Goal: Transaction & Acquisition: Purchase product/service

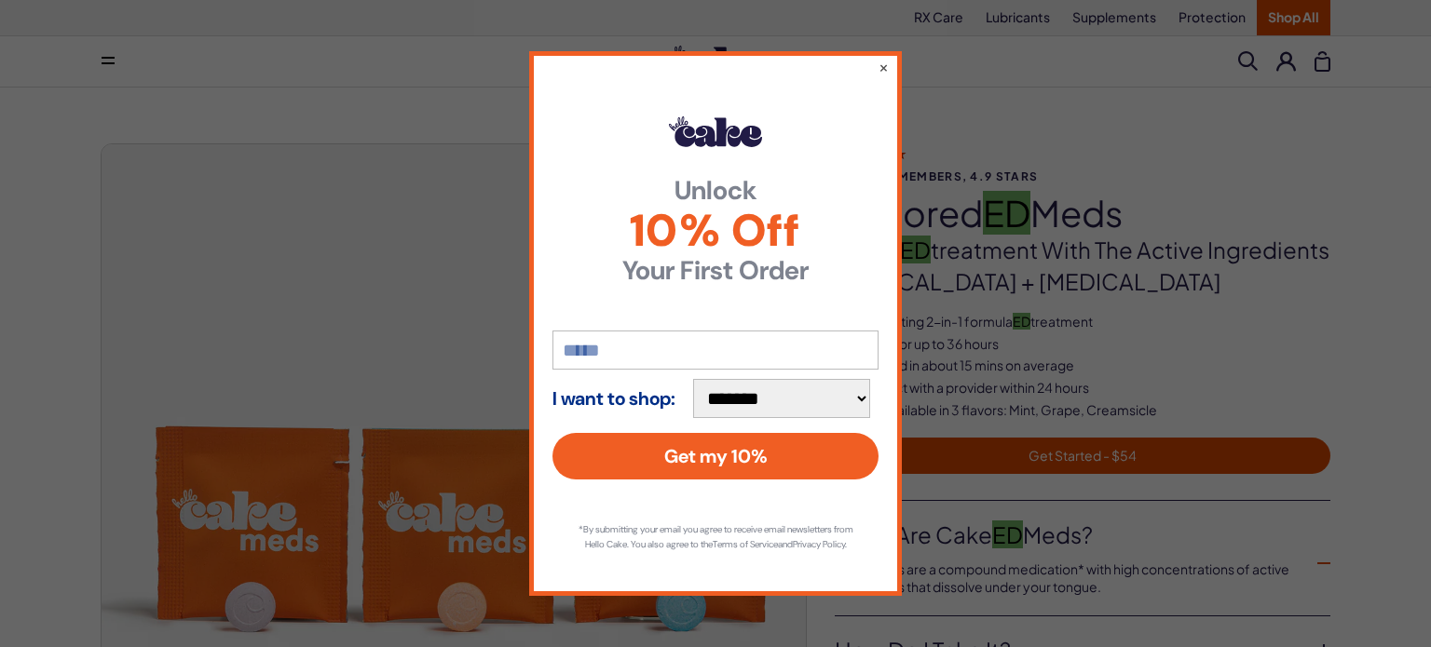
click at [937, 124] on div "**********" at bounding box center [715, 323] width 1431 height 647
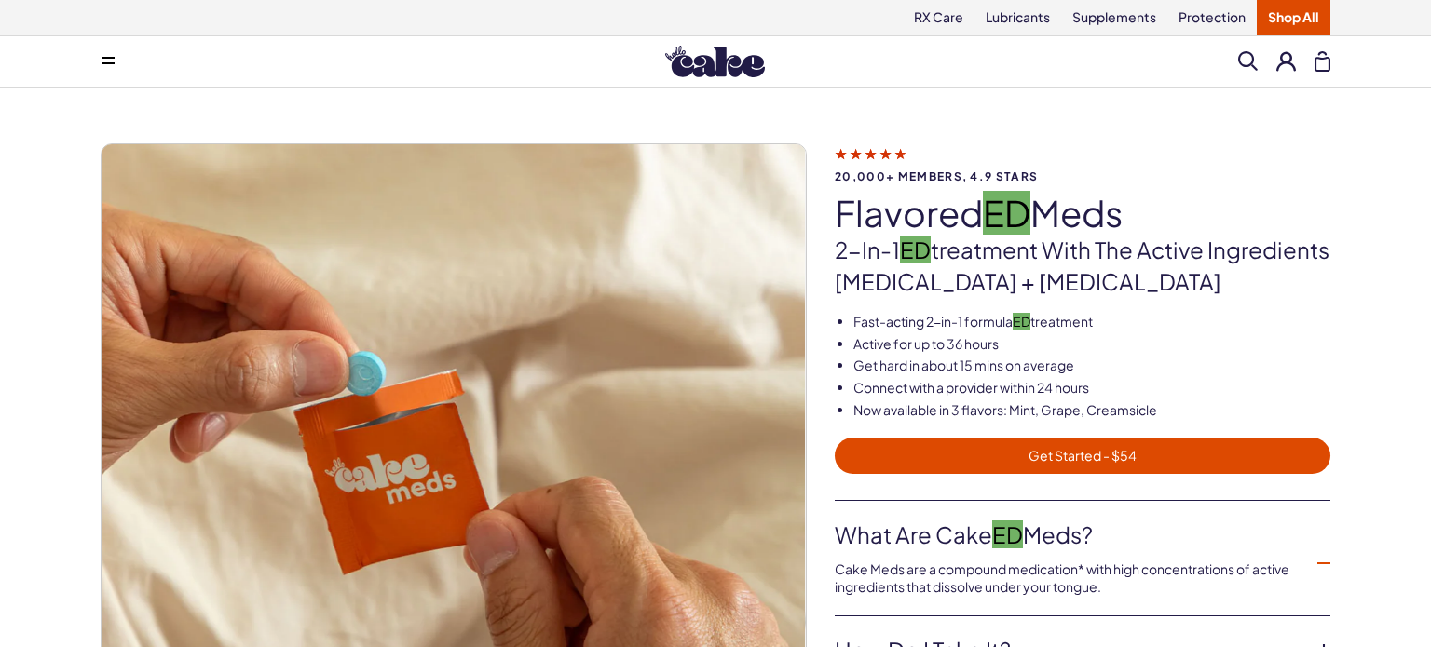
click at [920, 205] on h1 "Flavored ED Meds" at bounding box center [1083, 213] width 496 height 39
click at [921, 208] on h1 "Flavored ED Meds" at bounding box center [1083, 213] width 496 height 39
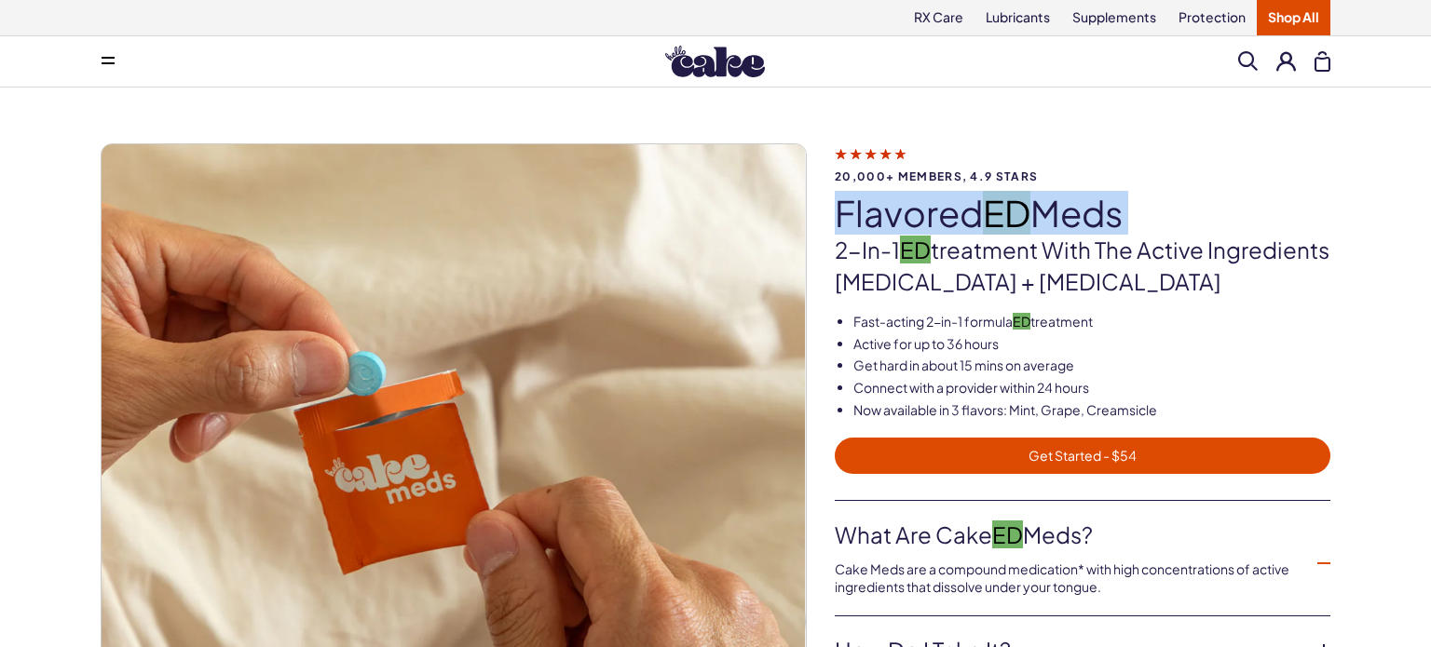
click at [921, 208] on h1 "Flavored ED Meds" at bounding box center [1083, 213] width 496 height 39
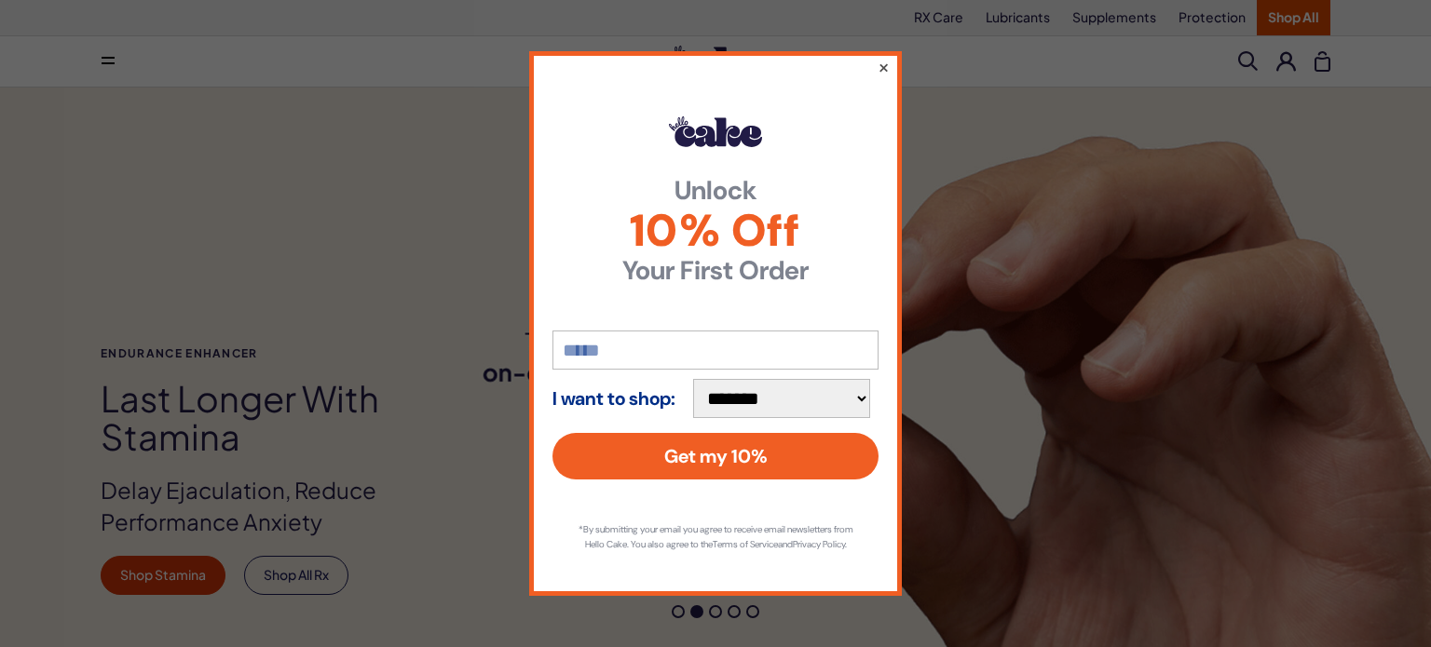
click at [888, 56] on button "×" at bounding box center [883, 67] width 12 height 22
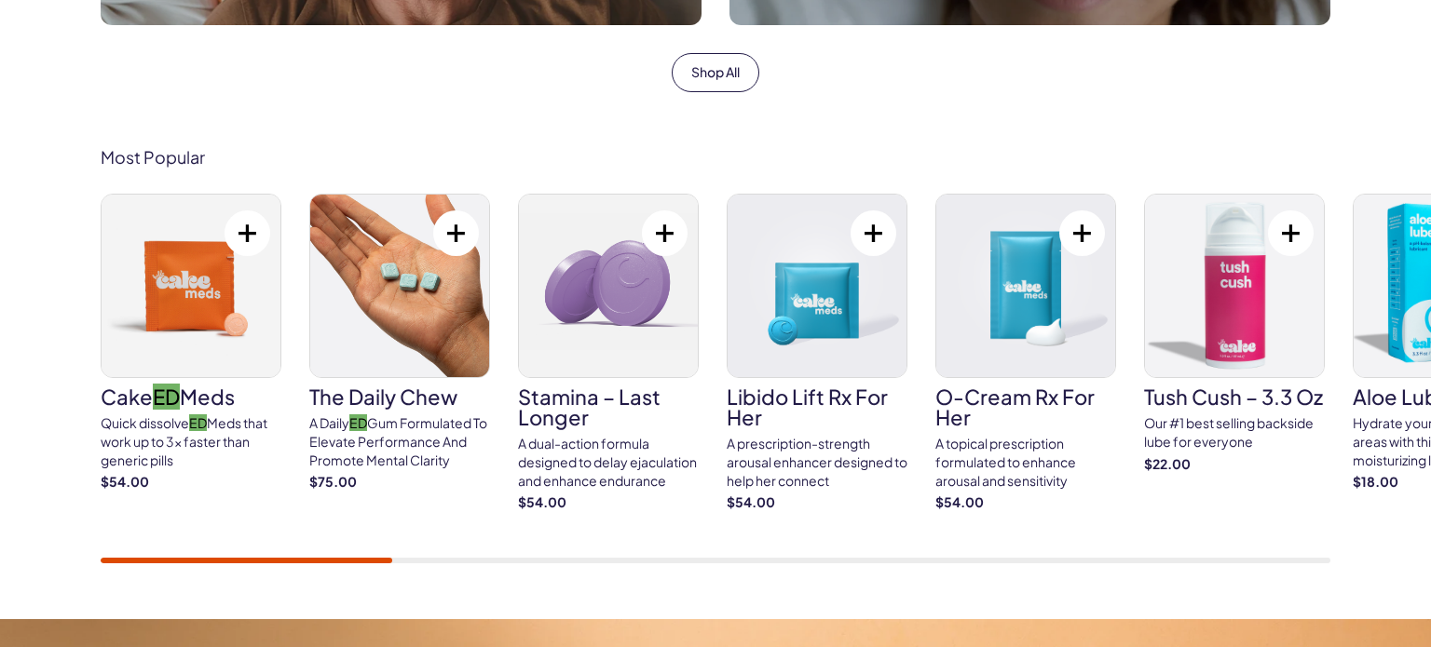
scroll to position [1175, 0]
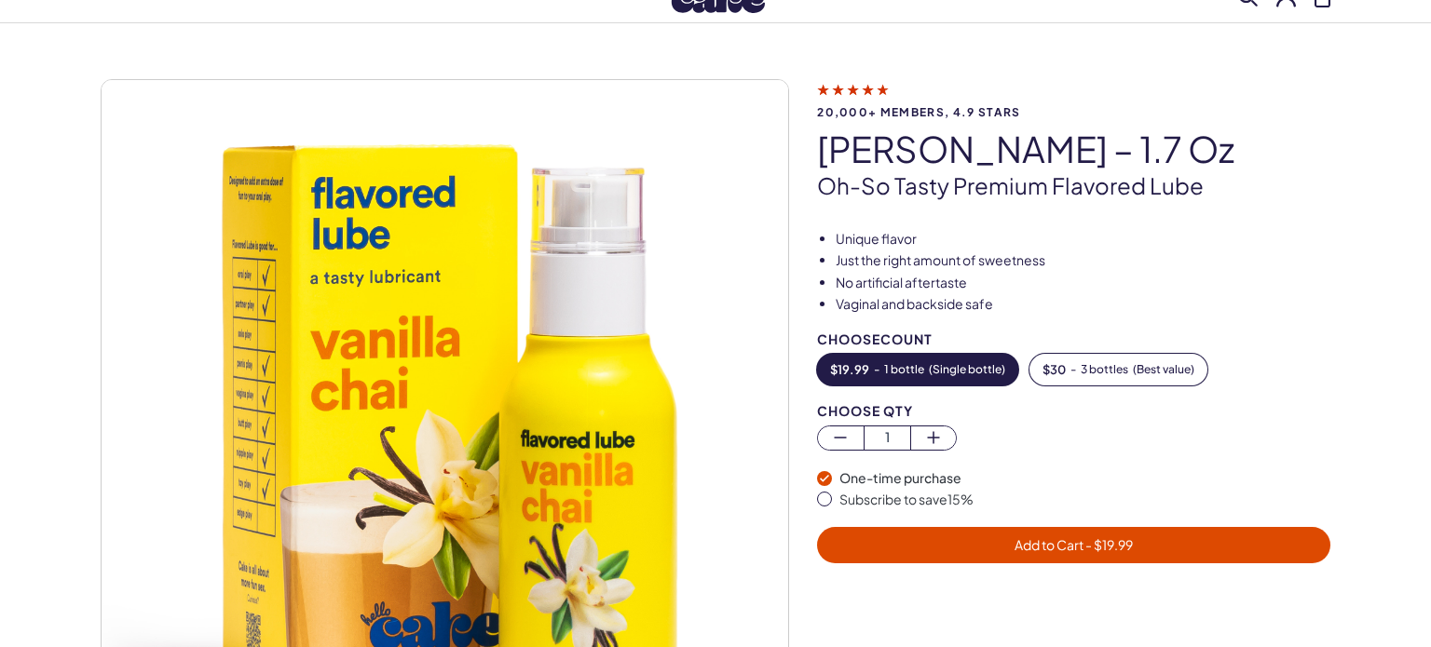
scroll to position [112, 0]
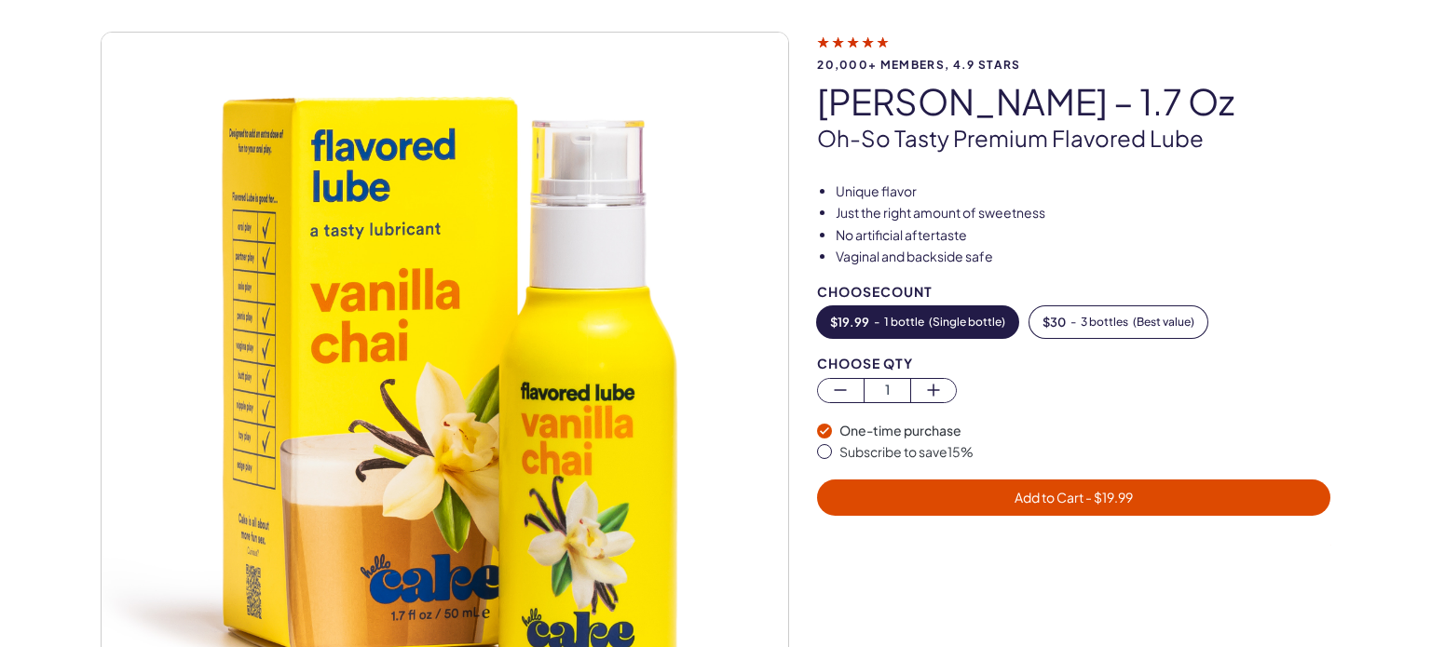
click at [1296, 308] on div "$ 19.99 - 1 bottle ( Single bottle ) $ 30 - 3 bottles ( Best value )" at bounding box center [1073, 322] width 513 height 32
click at [1102, 324] on span "3 bottles" at bounding box center [1105, 322] width 48 height 13
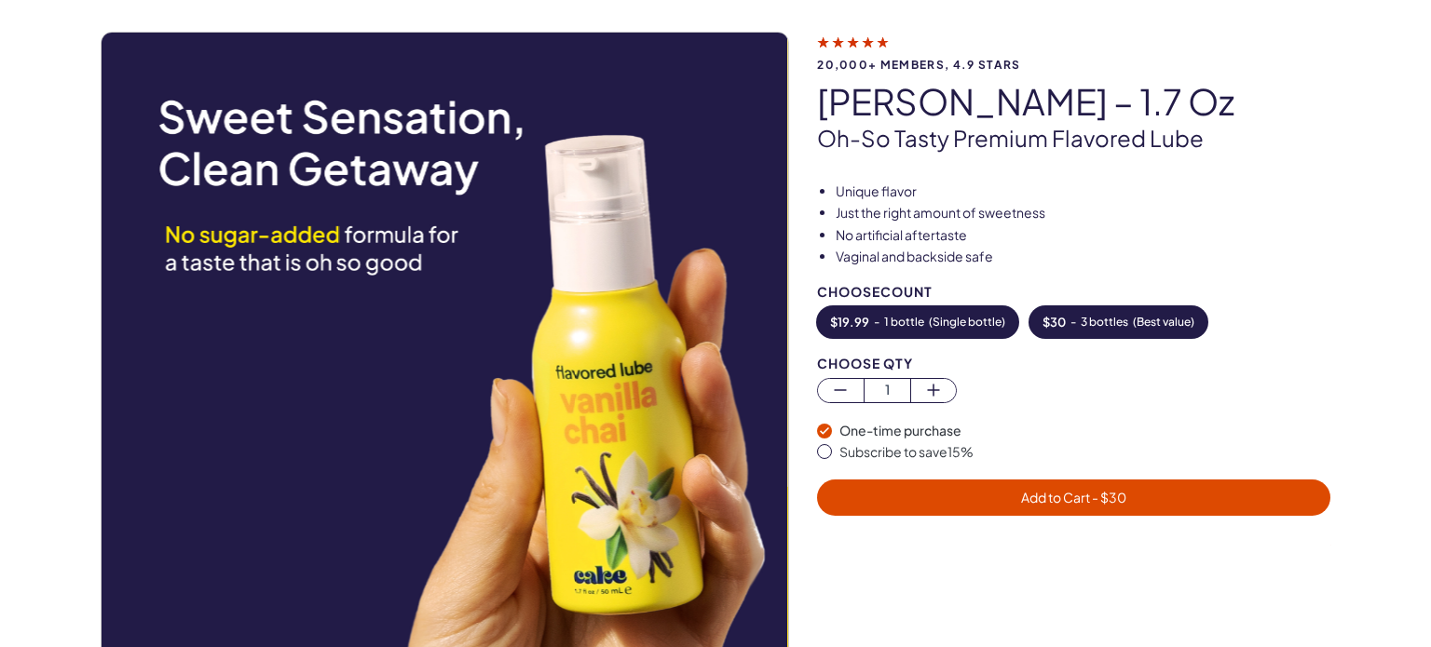
click at [956, 324] on span "( Single bottle )" at bounding box center [967, 322] width 76 height 13
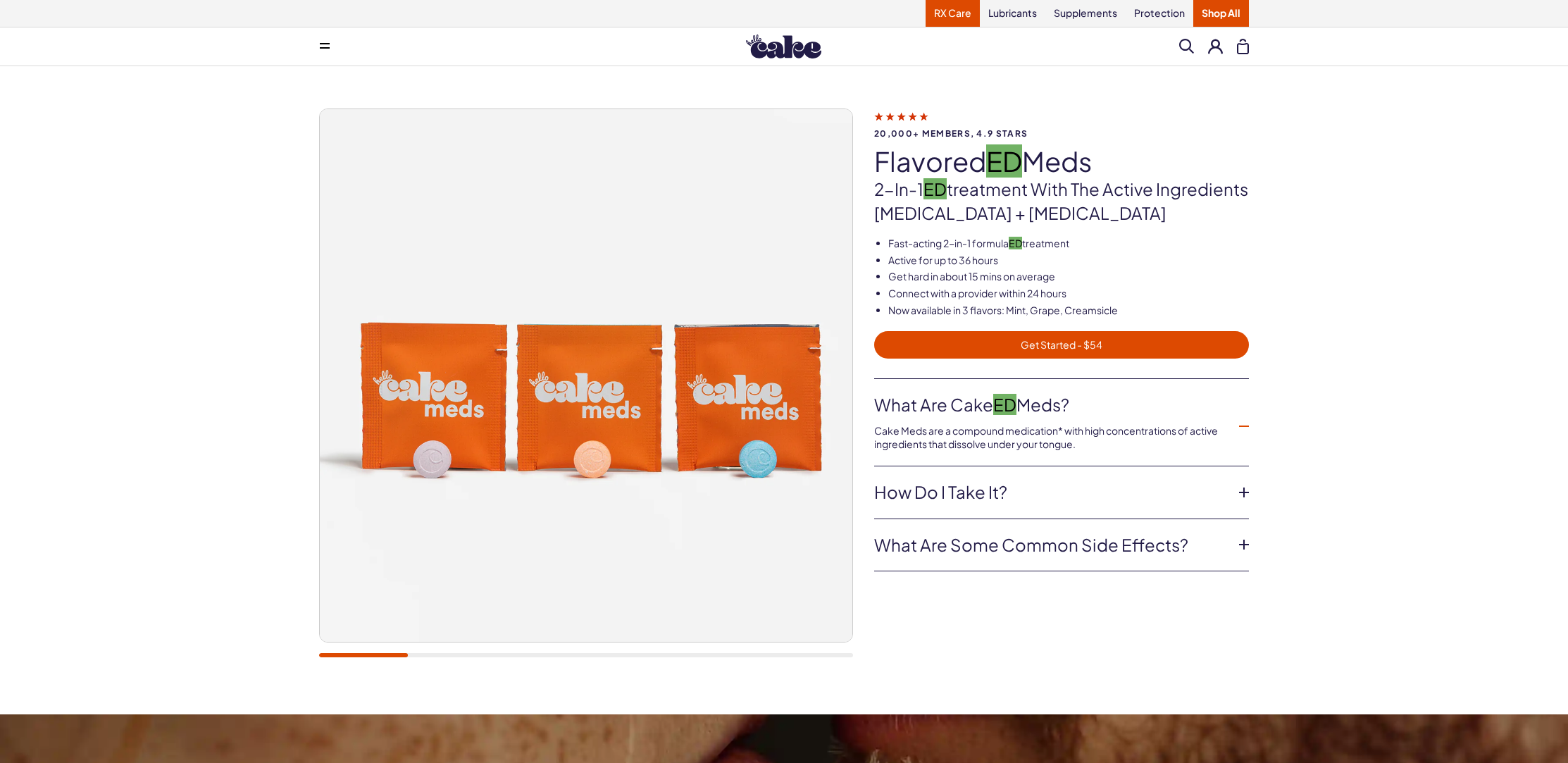
click at [953, 24] on link "RX Care" at bounding box center [953, 13] width 54 height 26
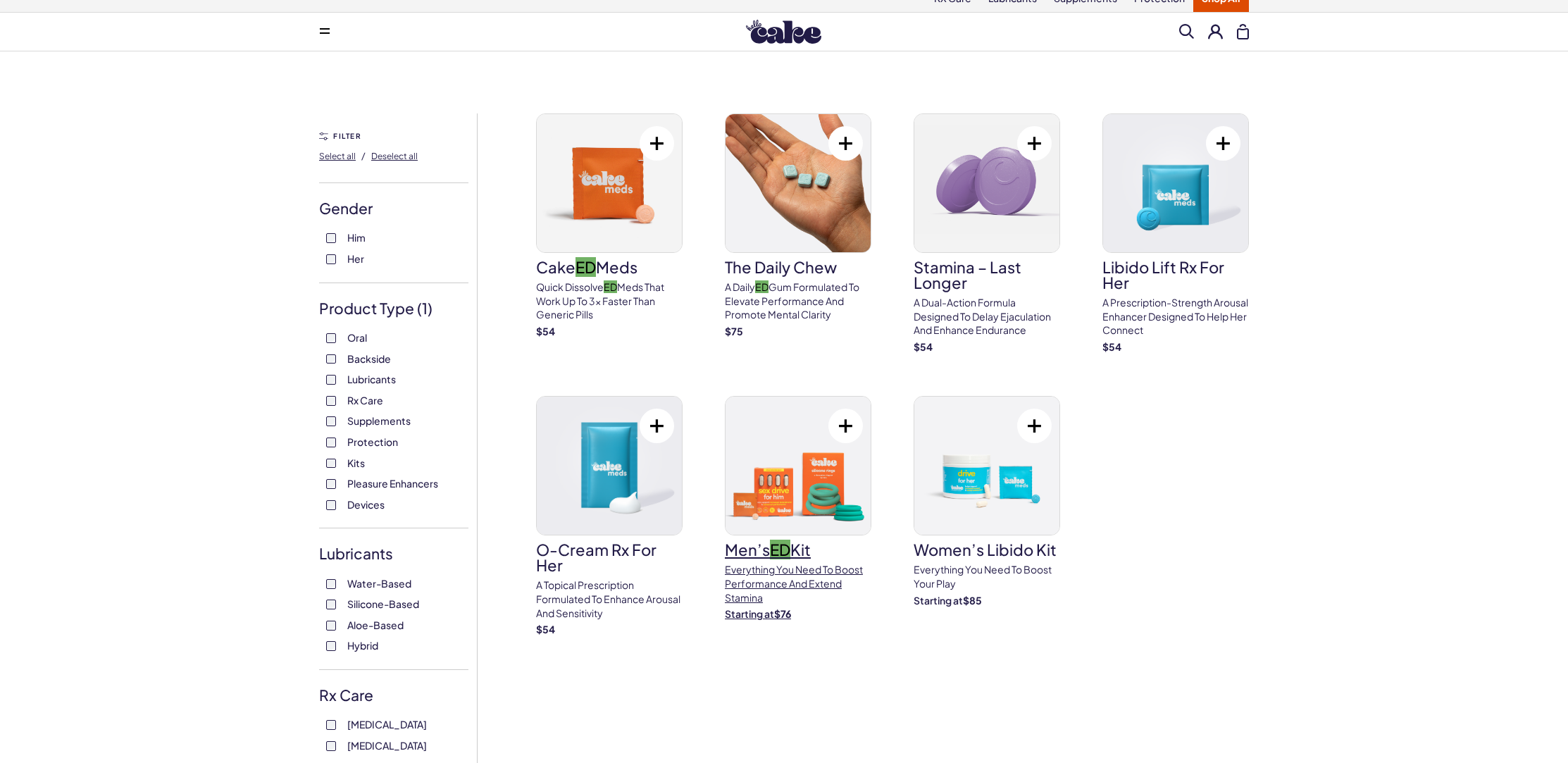
scroll to position [14, 0]
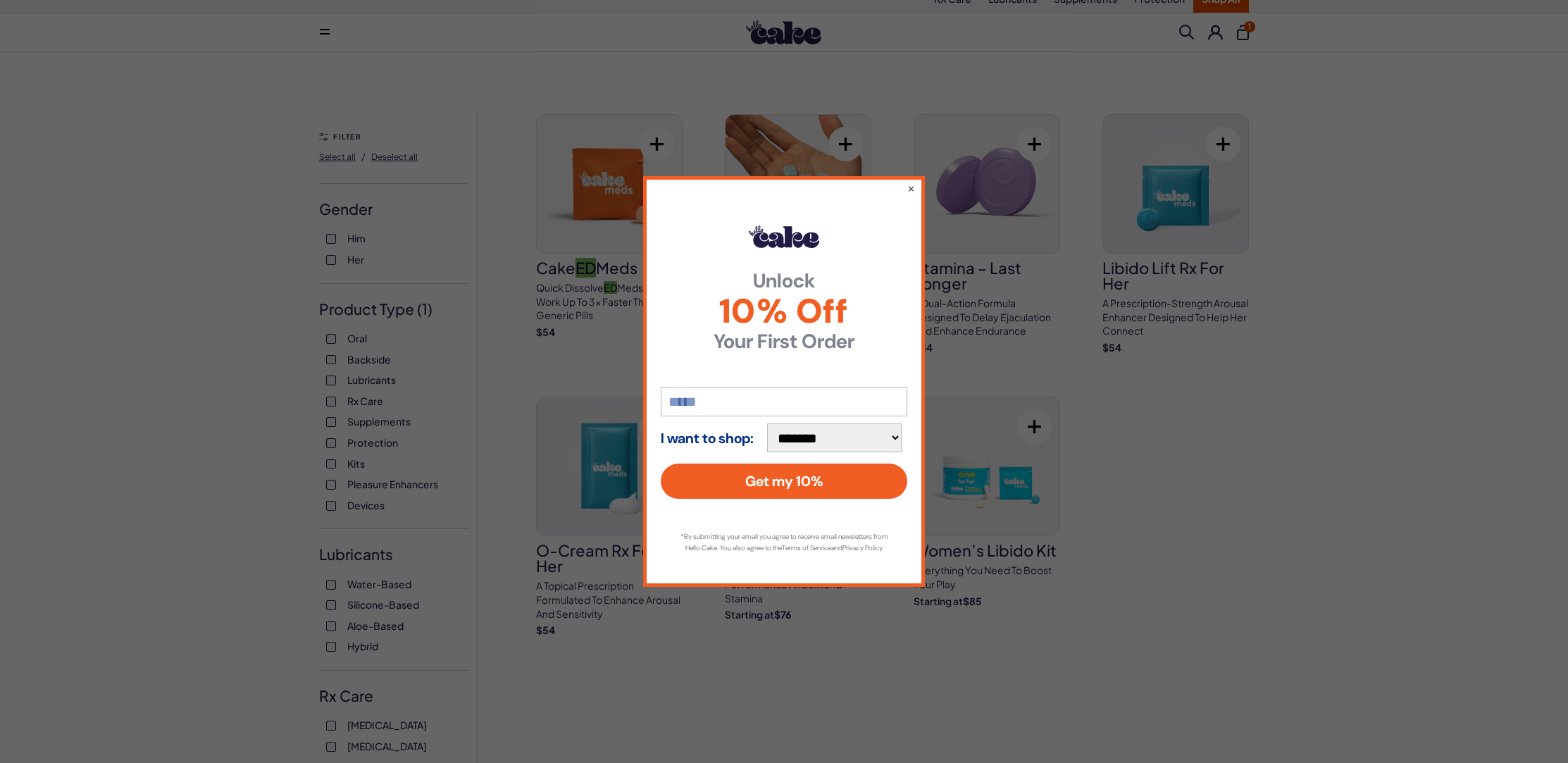
click at [1362, 343] on div "**********" at bounding box center [784, 381] width 1568 height 763
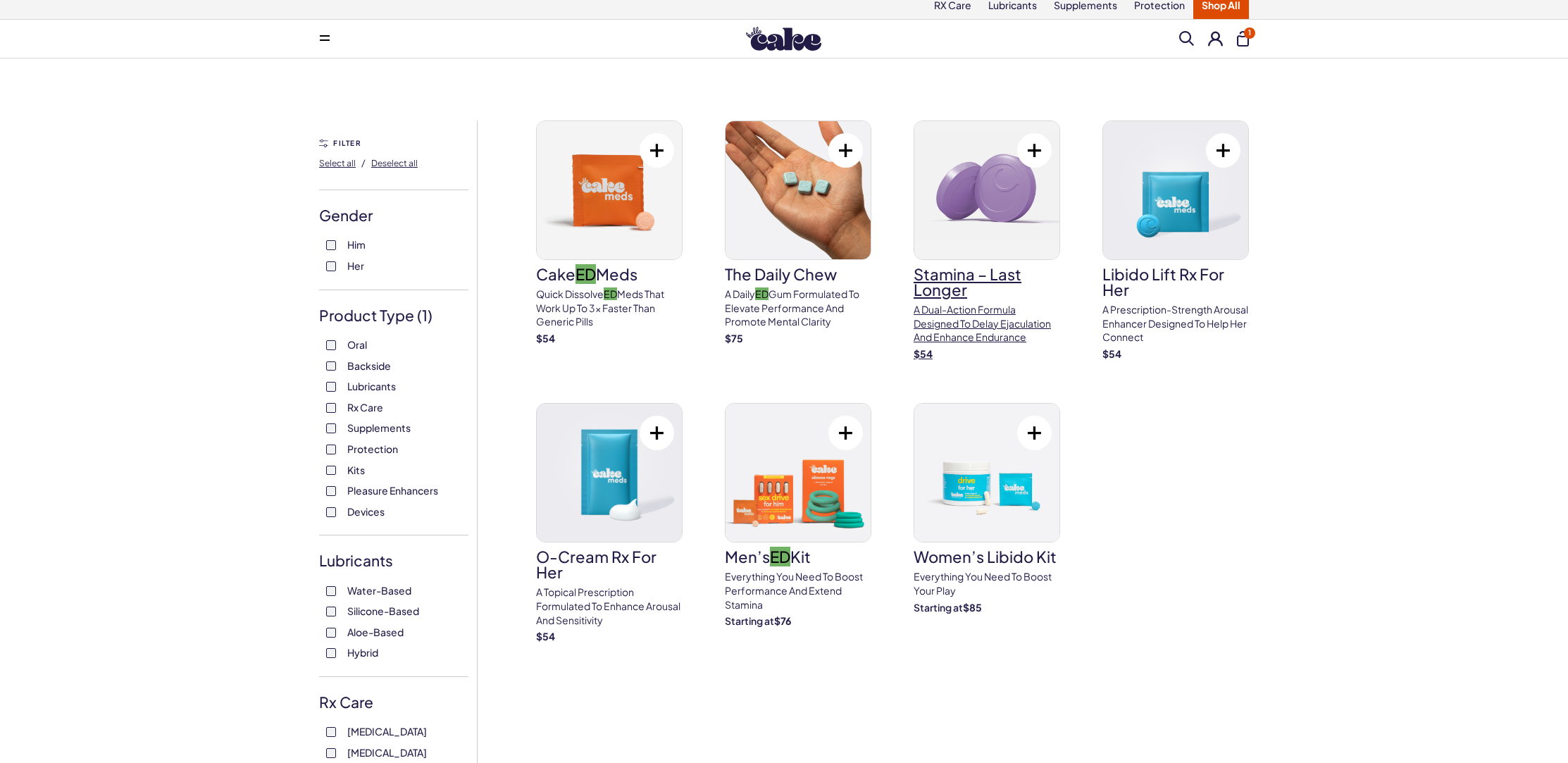
scroll to position [0, 0]
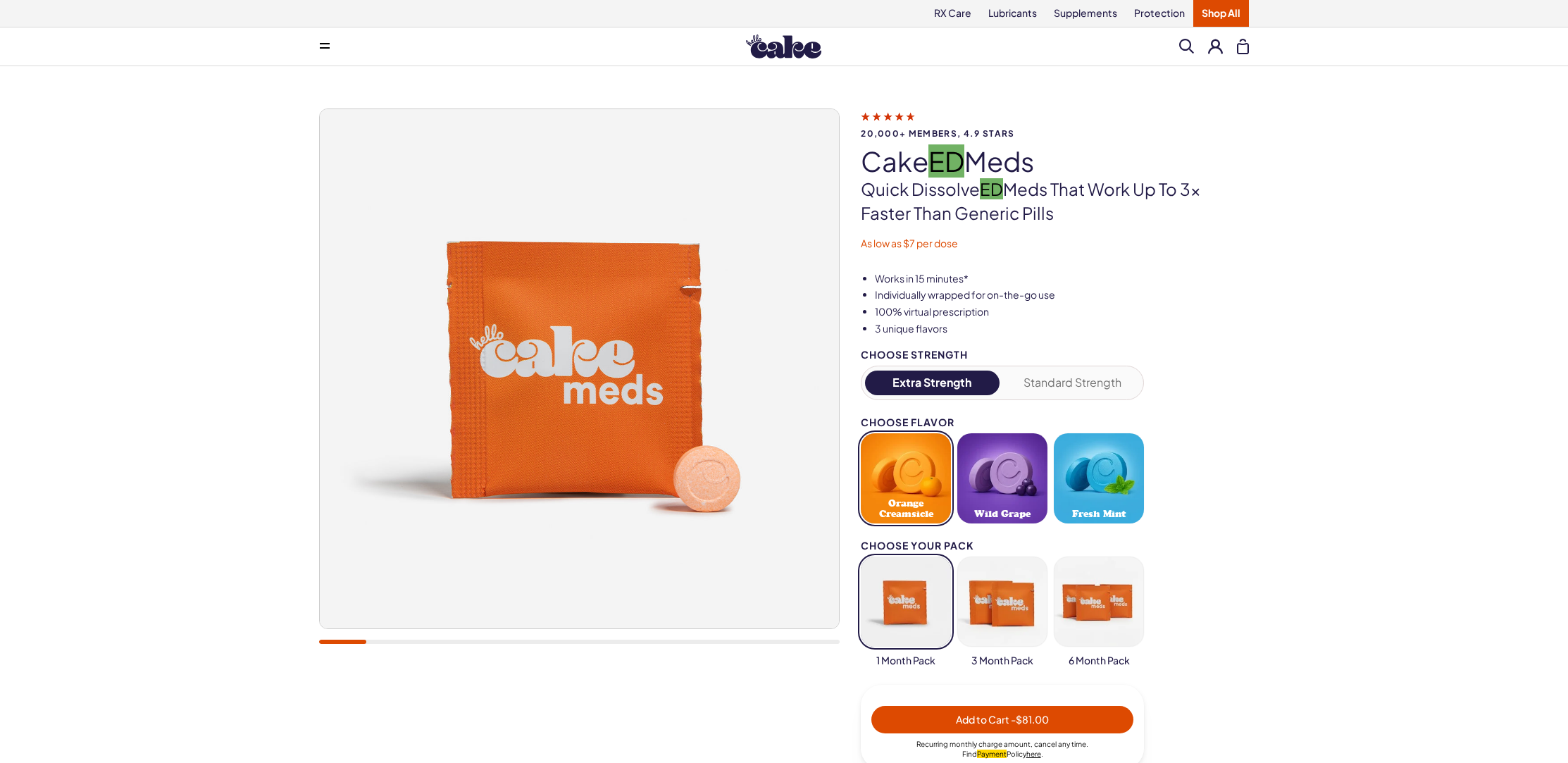
click at [1029, 386] on button "Standard Strength" at bounding box center [1073, 383] width 135 height 25
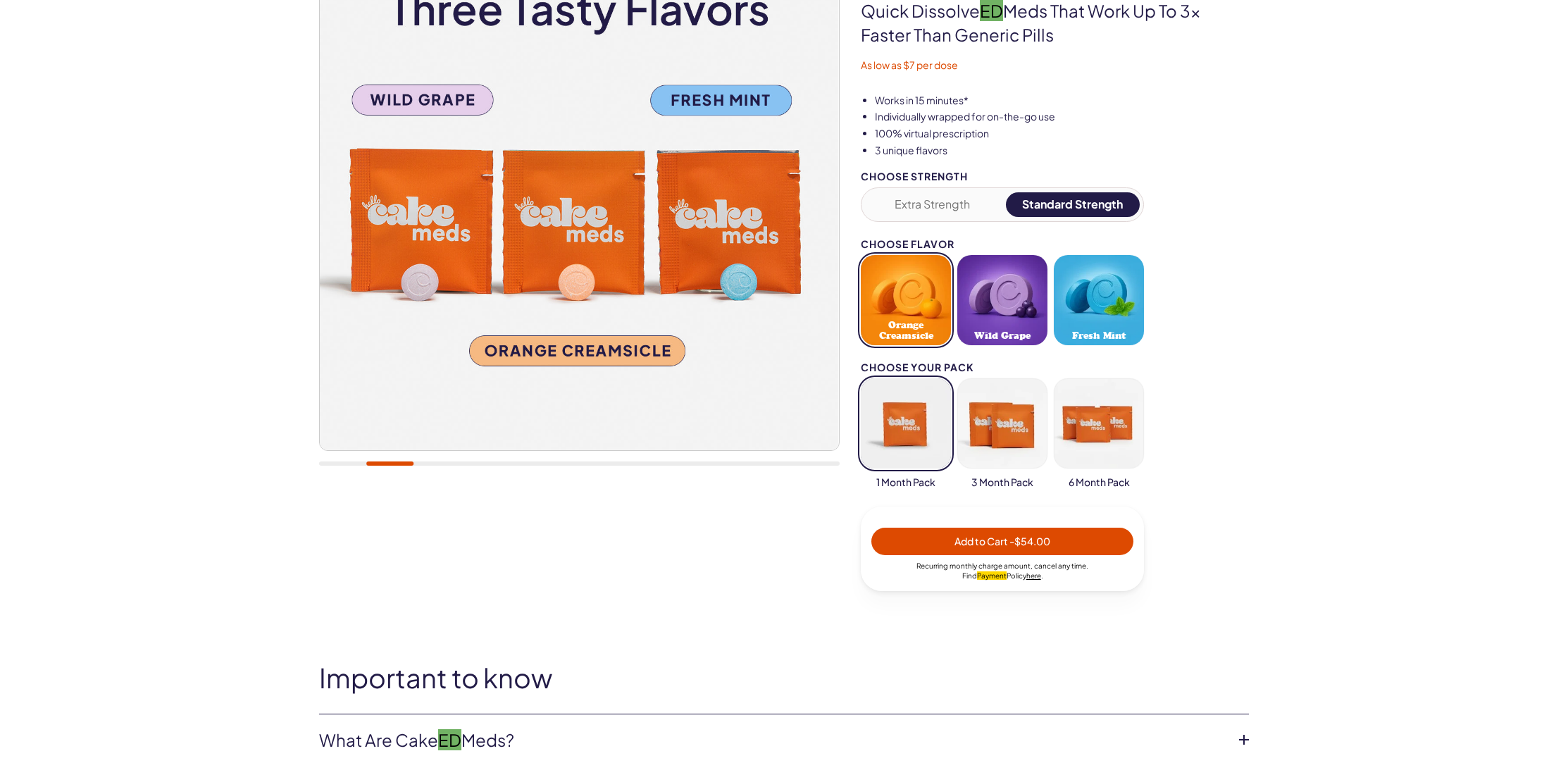
click at [1041, 339] on button "Wild Grape" at bounding box center [1002, 299] width 90 height 90
click at [1023, 418] on button "button" at bounding box center [1002, 423] width 90 height 90
click at [1044, 538] on span "- $144.00" at bounding box center [1030, 541] width 45 height 13
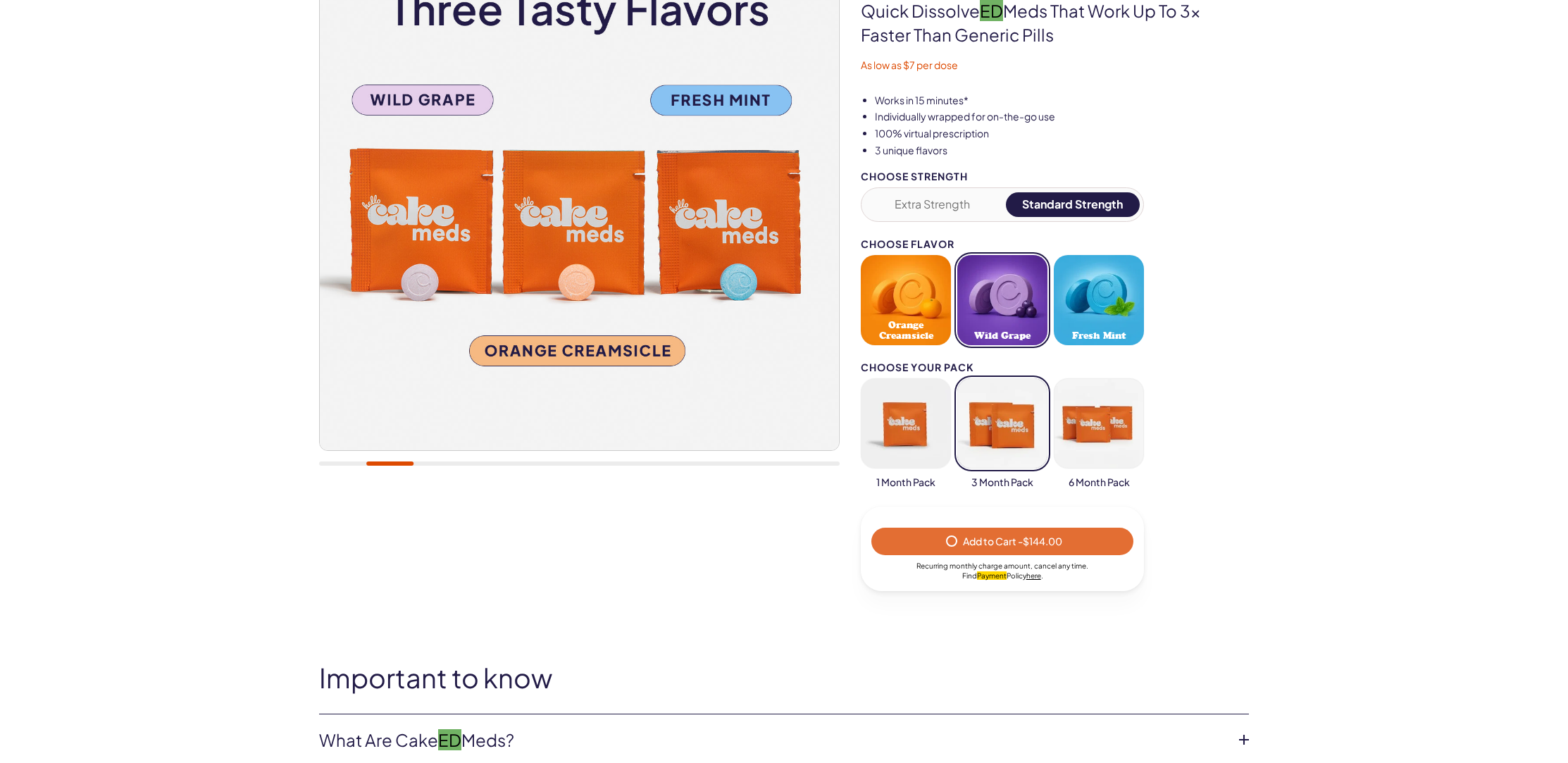
scroll to position [147, 0]
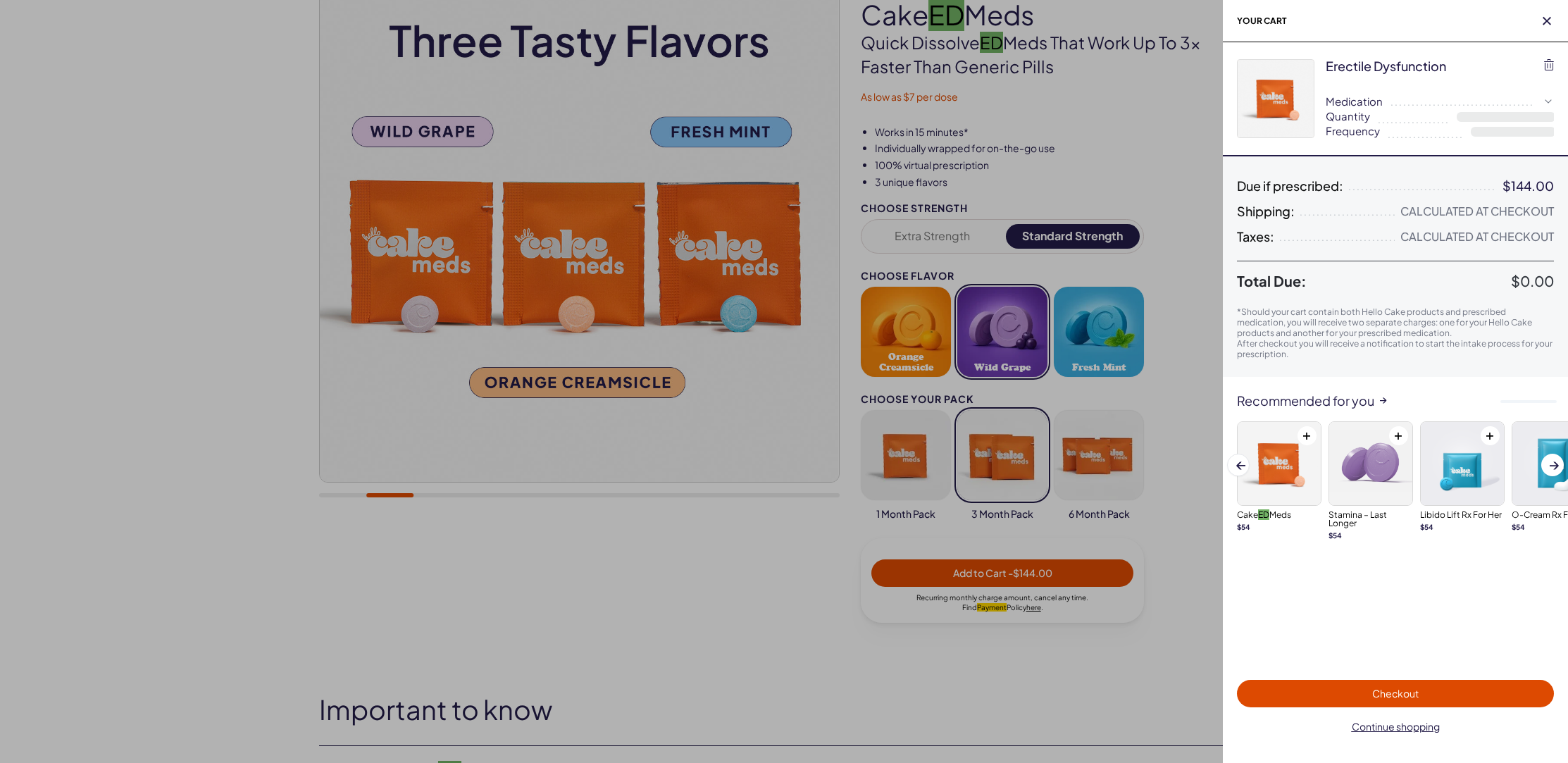
select select "*"
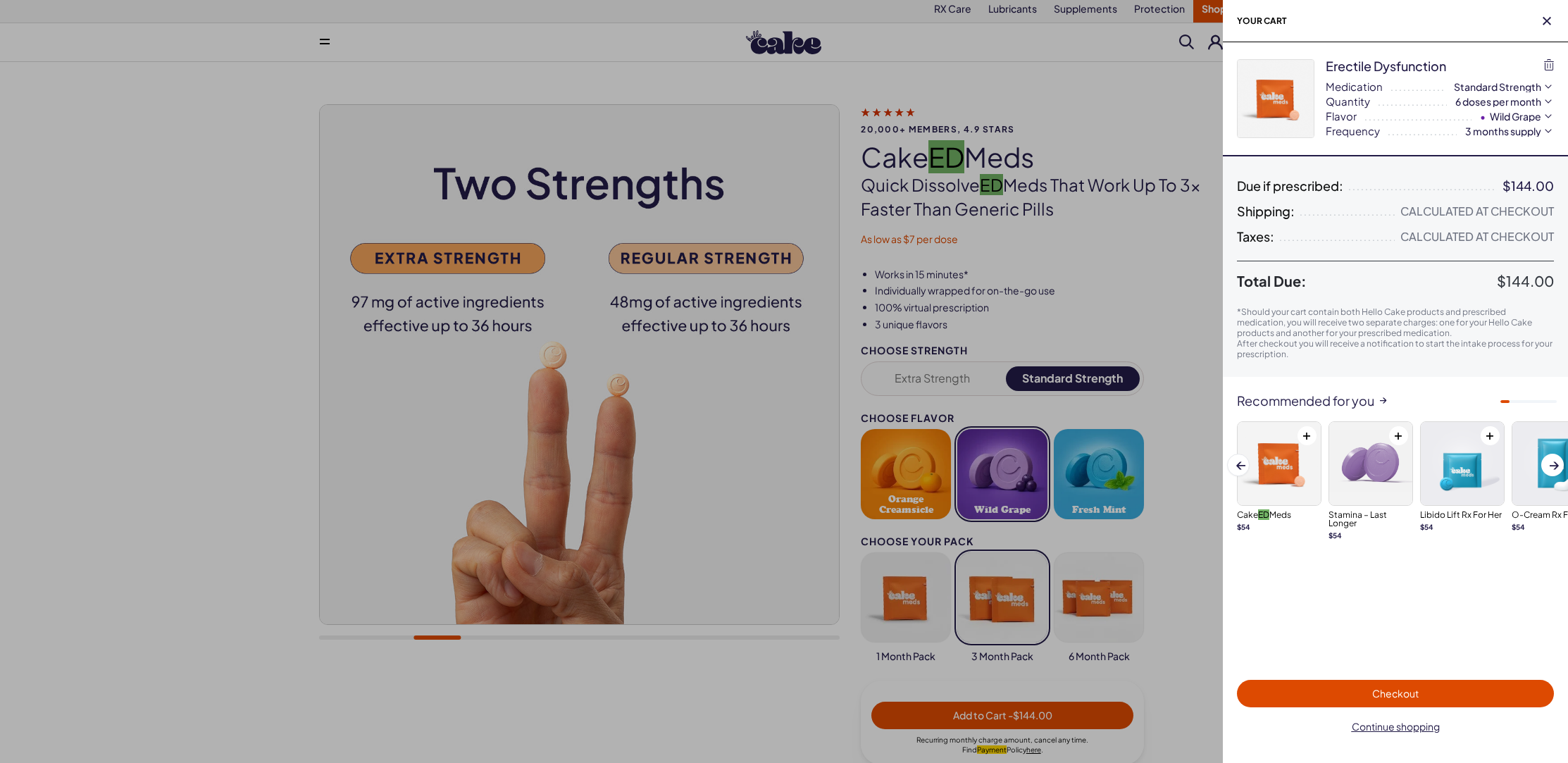
scroll to position [0, 0]
click at [1456, 701] on span "Checkout" at bounding box center [1395, 693] width 300 height 16
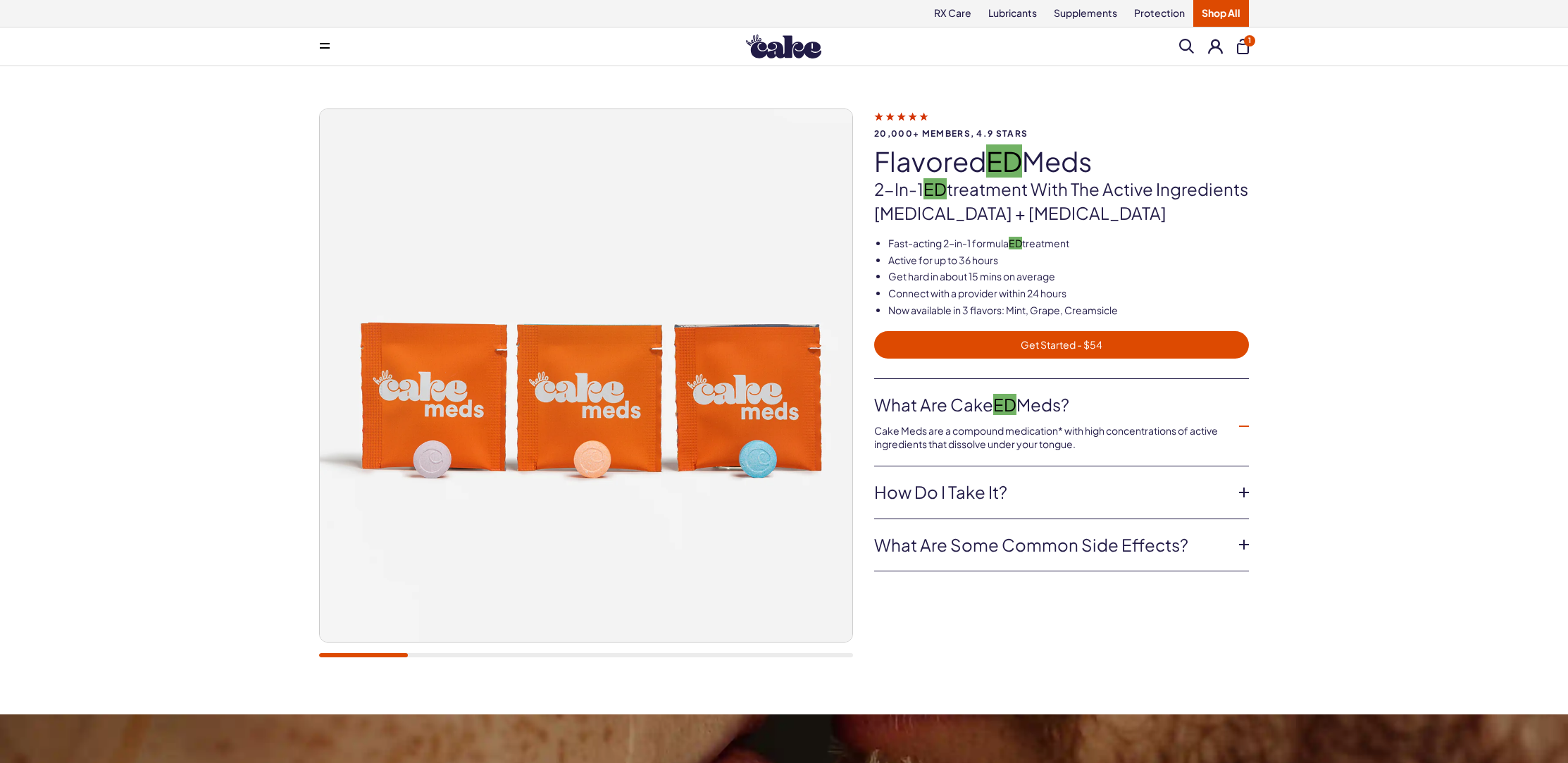
click at [1337, 211] on div "20,000+ members, 4.9 stars Flavored ED Meds 2-in-1 ED treatment with the active…" at bounding box center [784, 390] width 1568 height 648
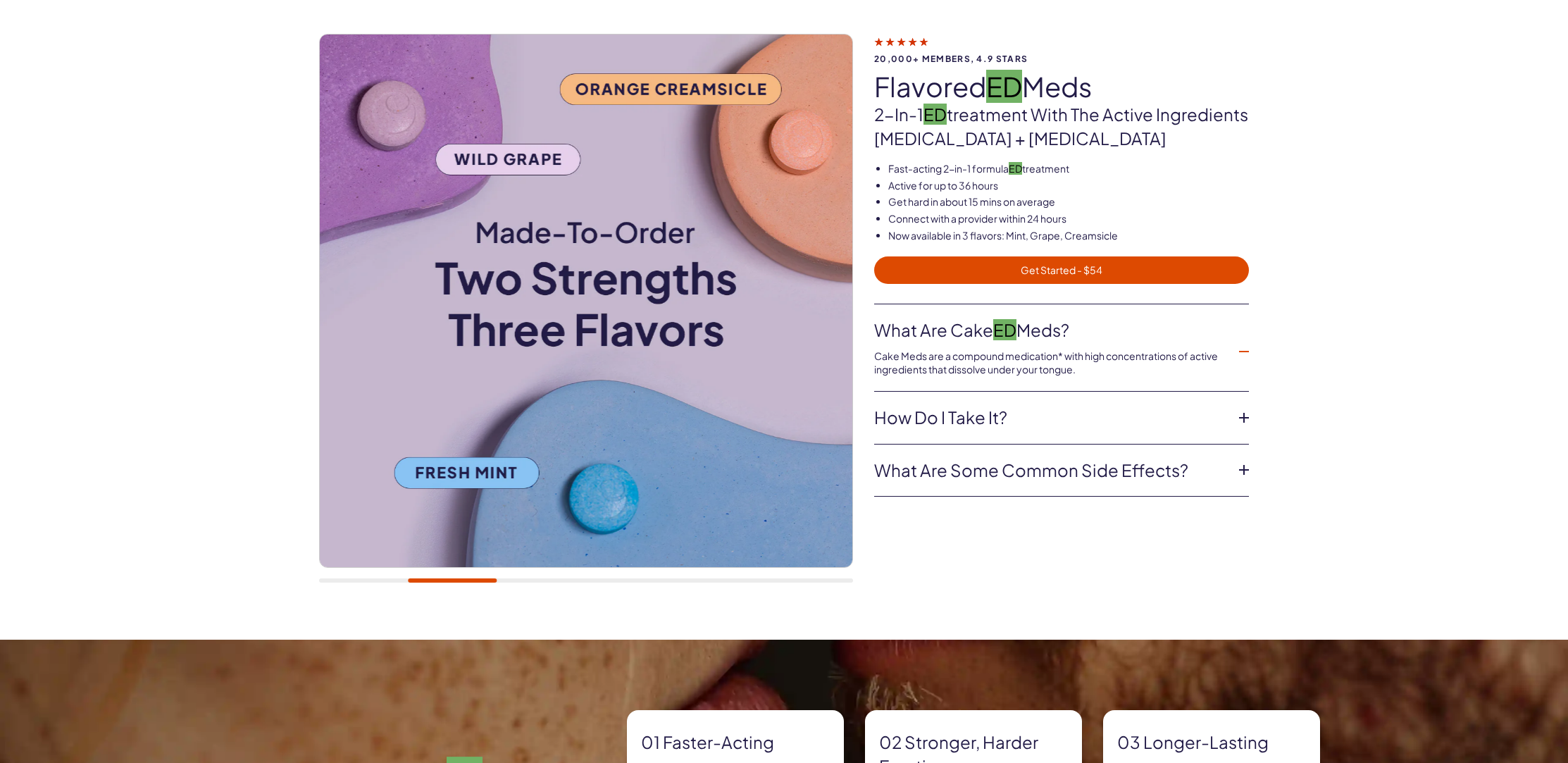
scroll to position [845, 0]
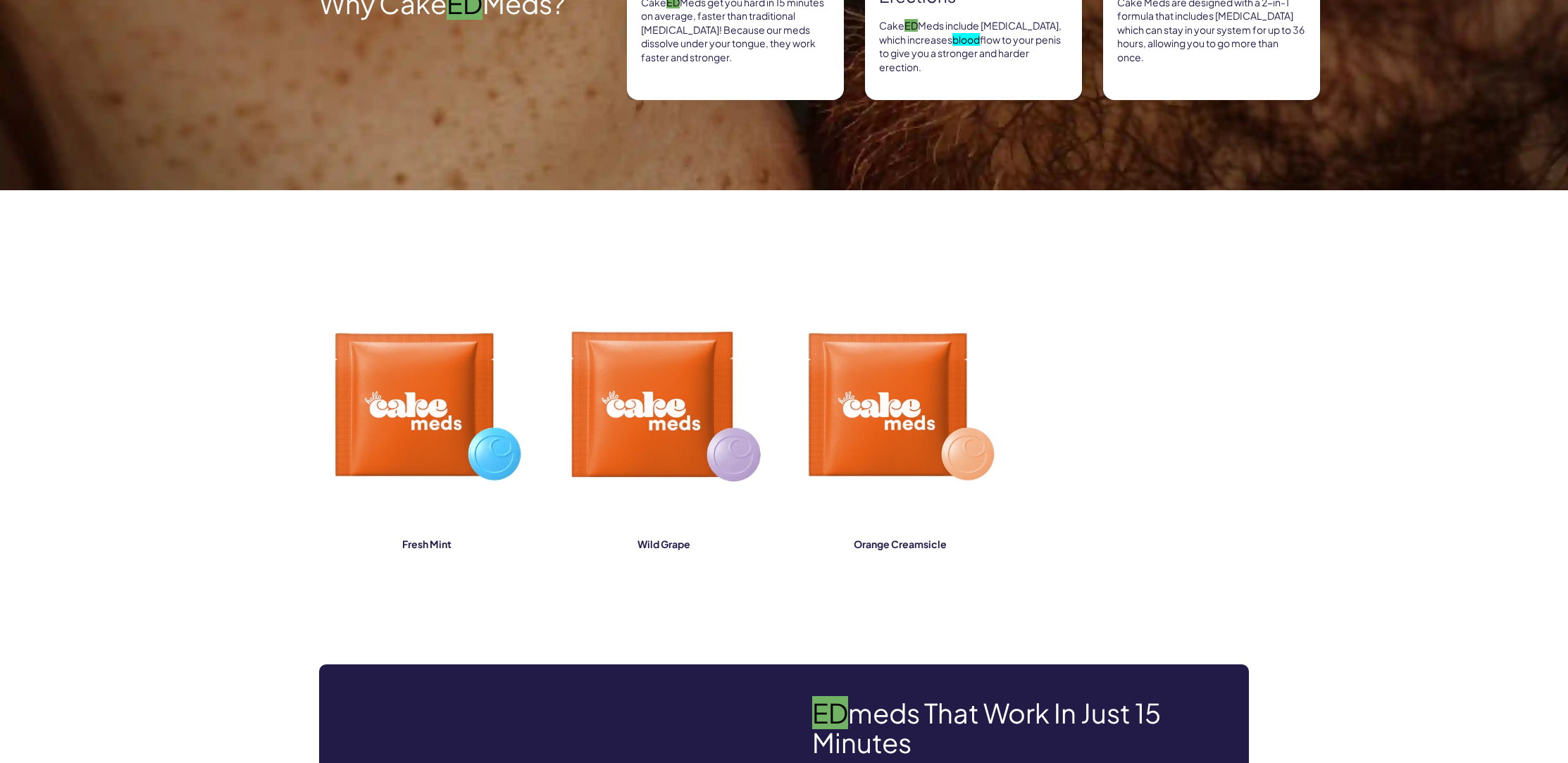
click at [574, 411] on img at bounding box center [663, 405] width 215 height 347
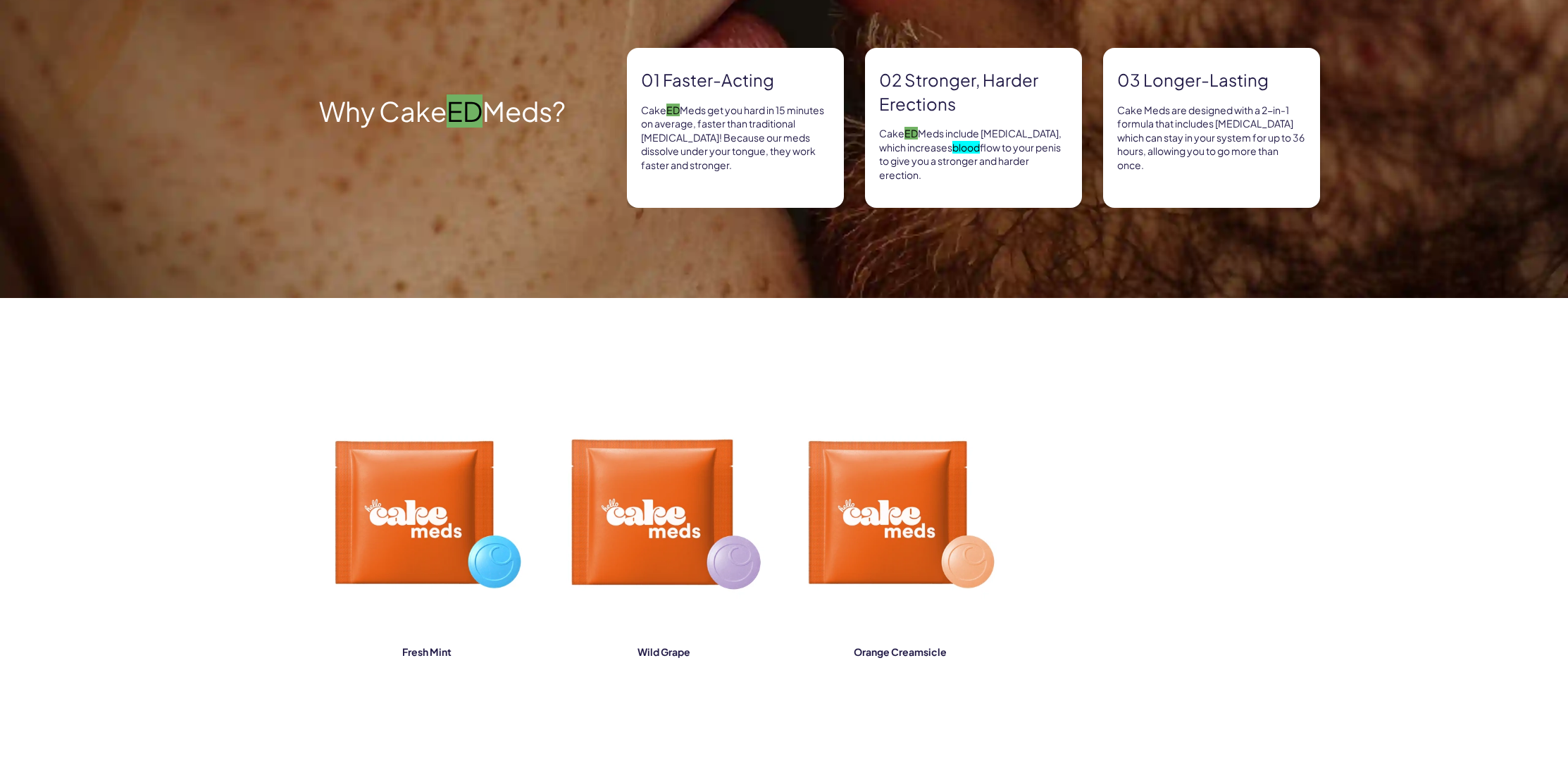
scroll to position [0, 0]
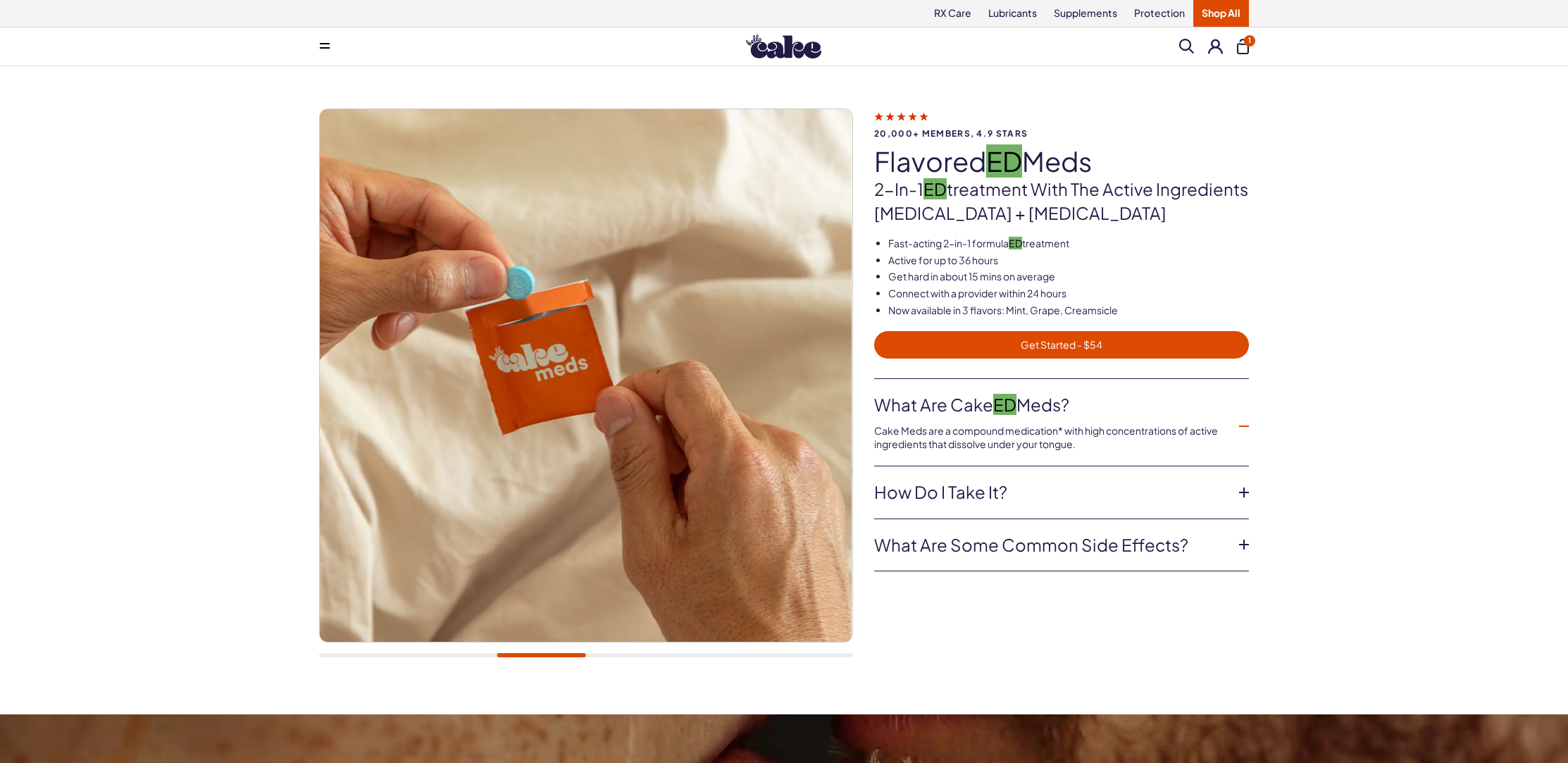
click at [1033, 338] on span "Get Started - $54" at bounding box center [1061, 344] width 358 height 16
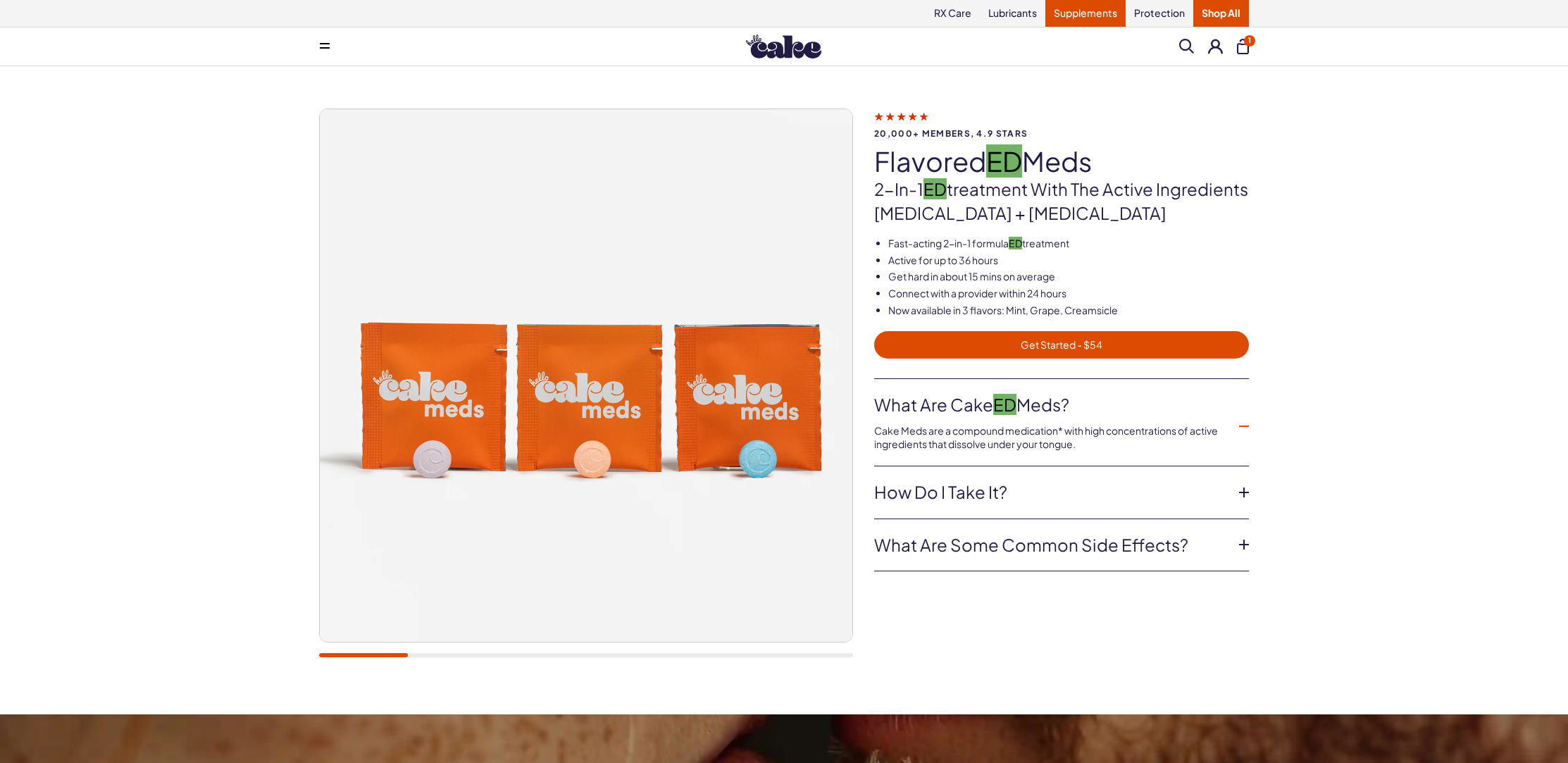
click at [1104, 11] on link "Supplements" at bounding box center [1085, 13] width 80 height 26
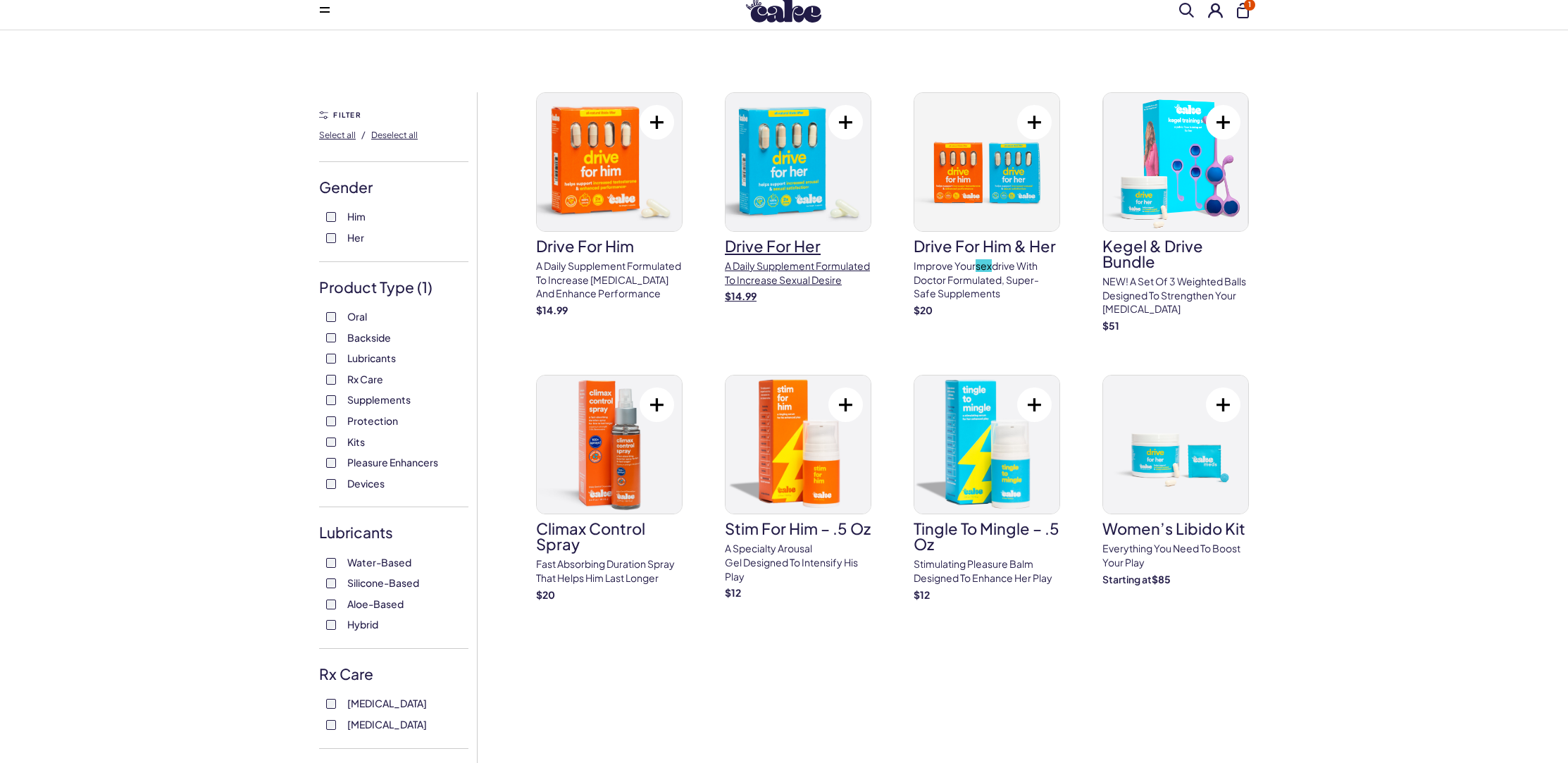
scroll to position [51, 0]
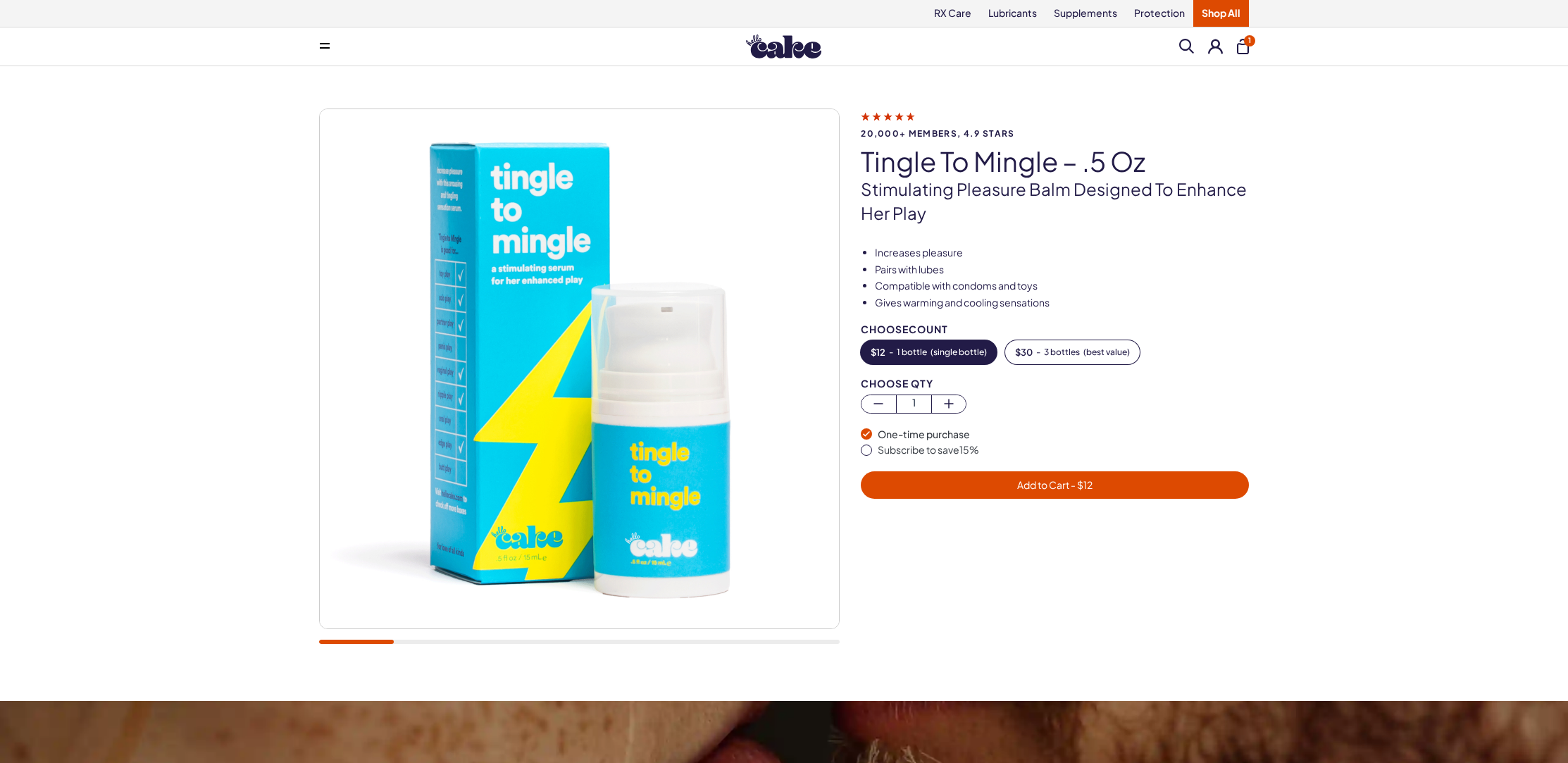
click at [1398, 420] on div "20,000+ members, 4.9 stars Tingle To Mingle – .5 oz Stimulating pleasure balm d…" at bounding box center [784, 383] width 1568 height 634
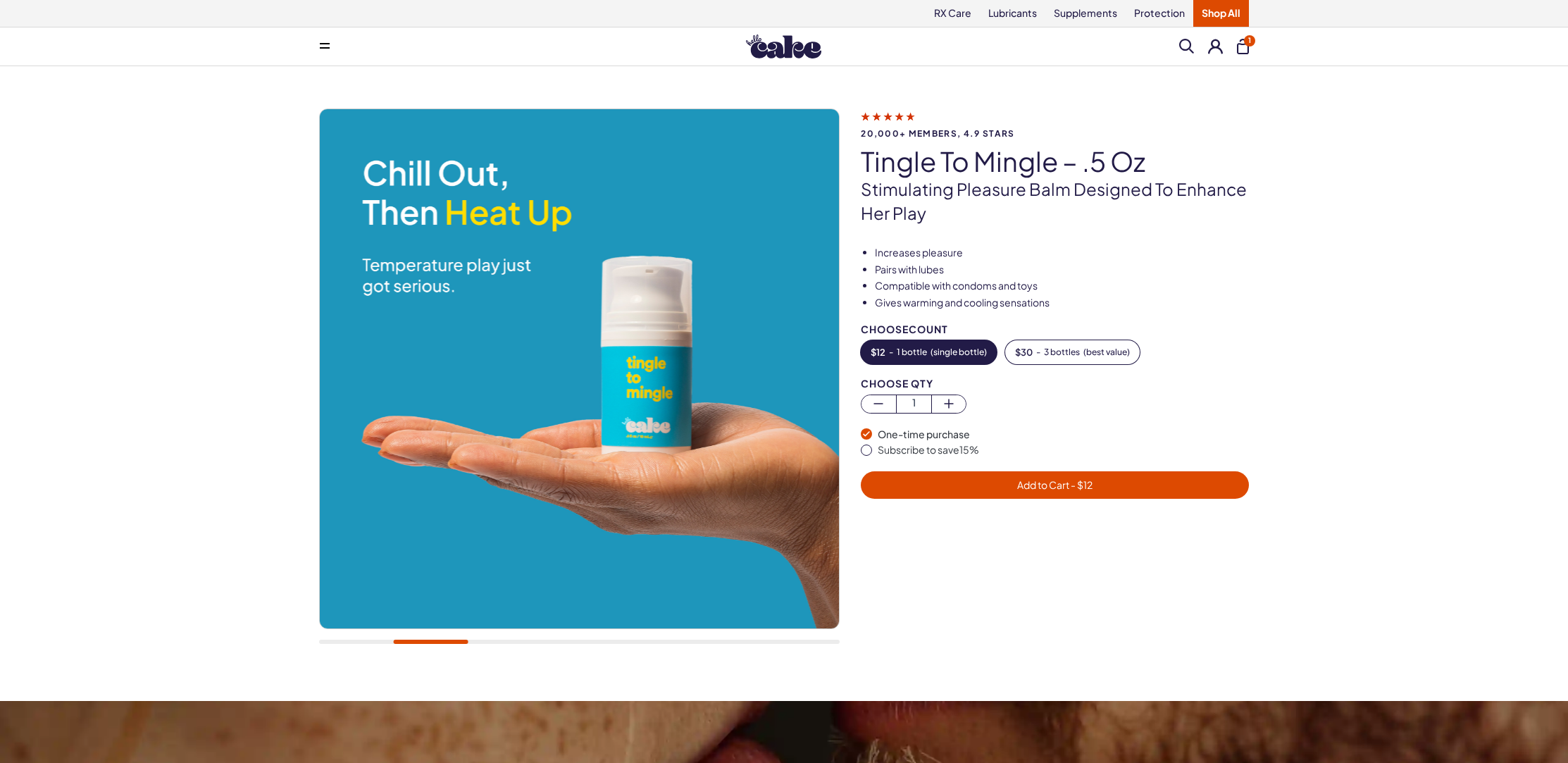
click at [1033, 482] on span "Add to Cart - $ 12" at bounding box center [1055, 484] width 76 height 13
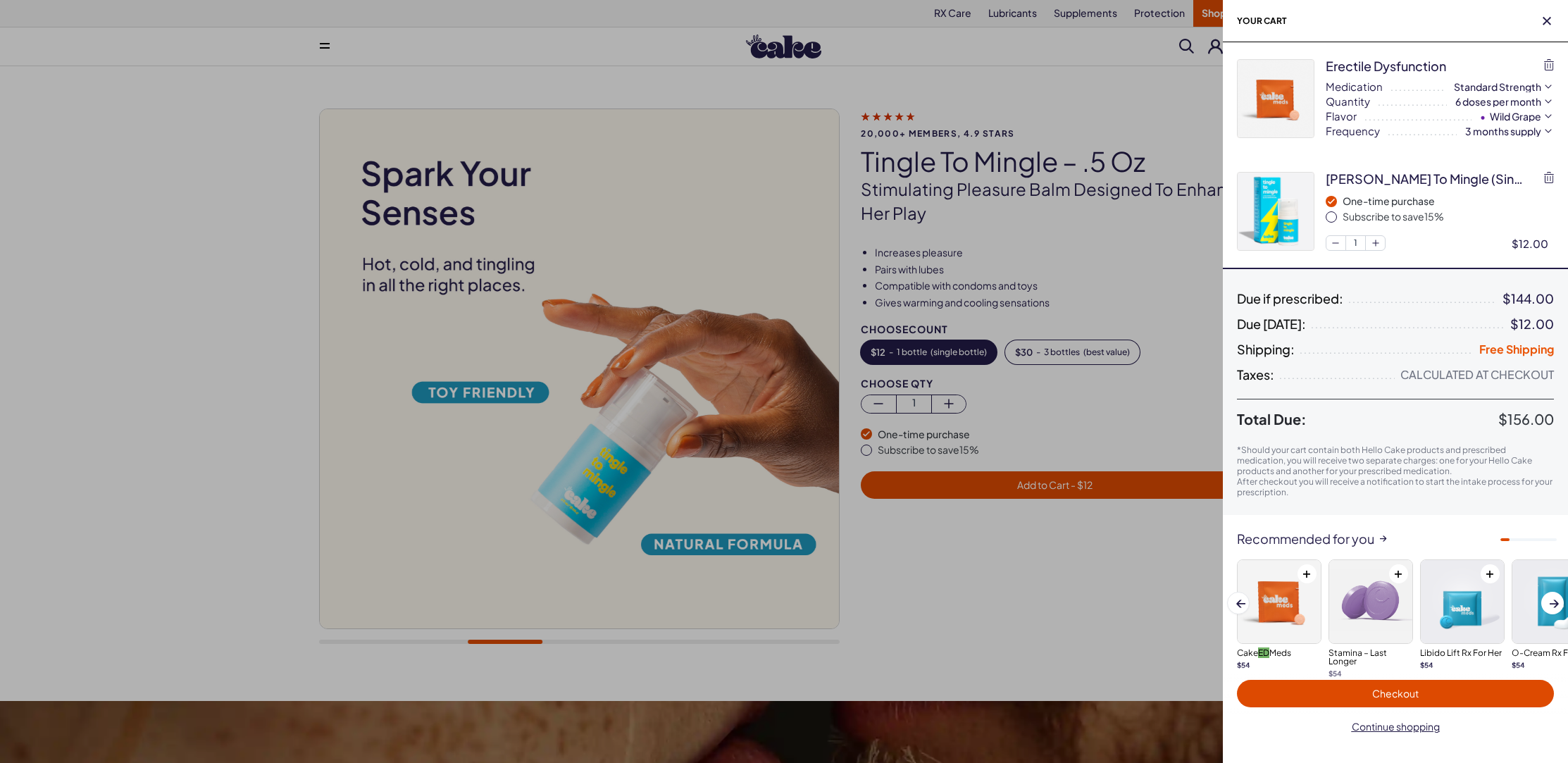
click at [1176, 551] on div at bounding box center [784, 381] width 1568 height 763
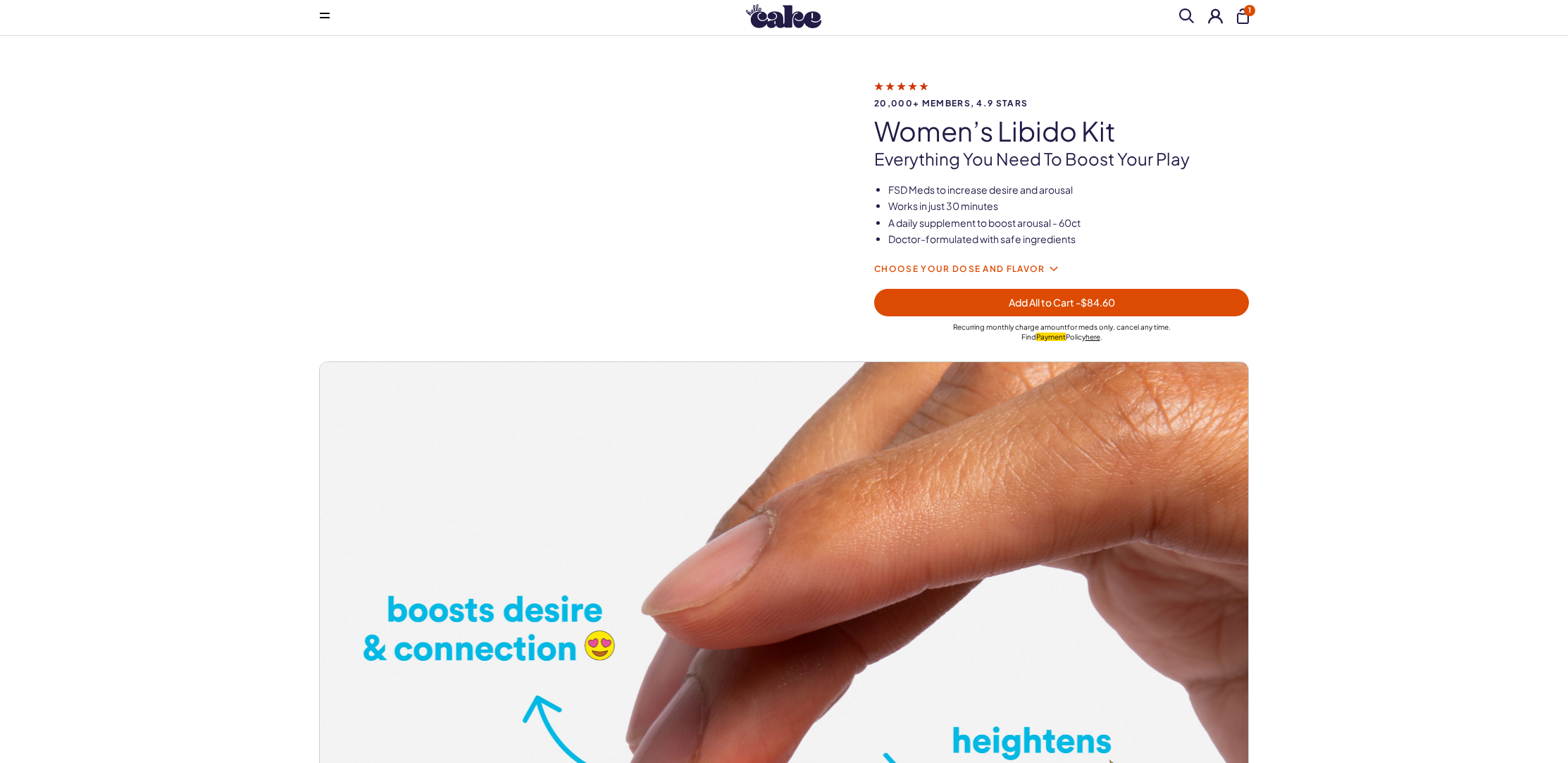
scroll to position [100, 0]
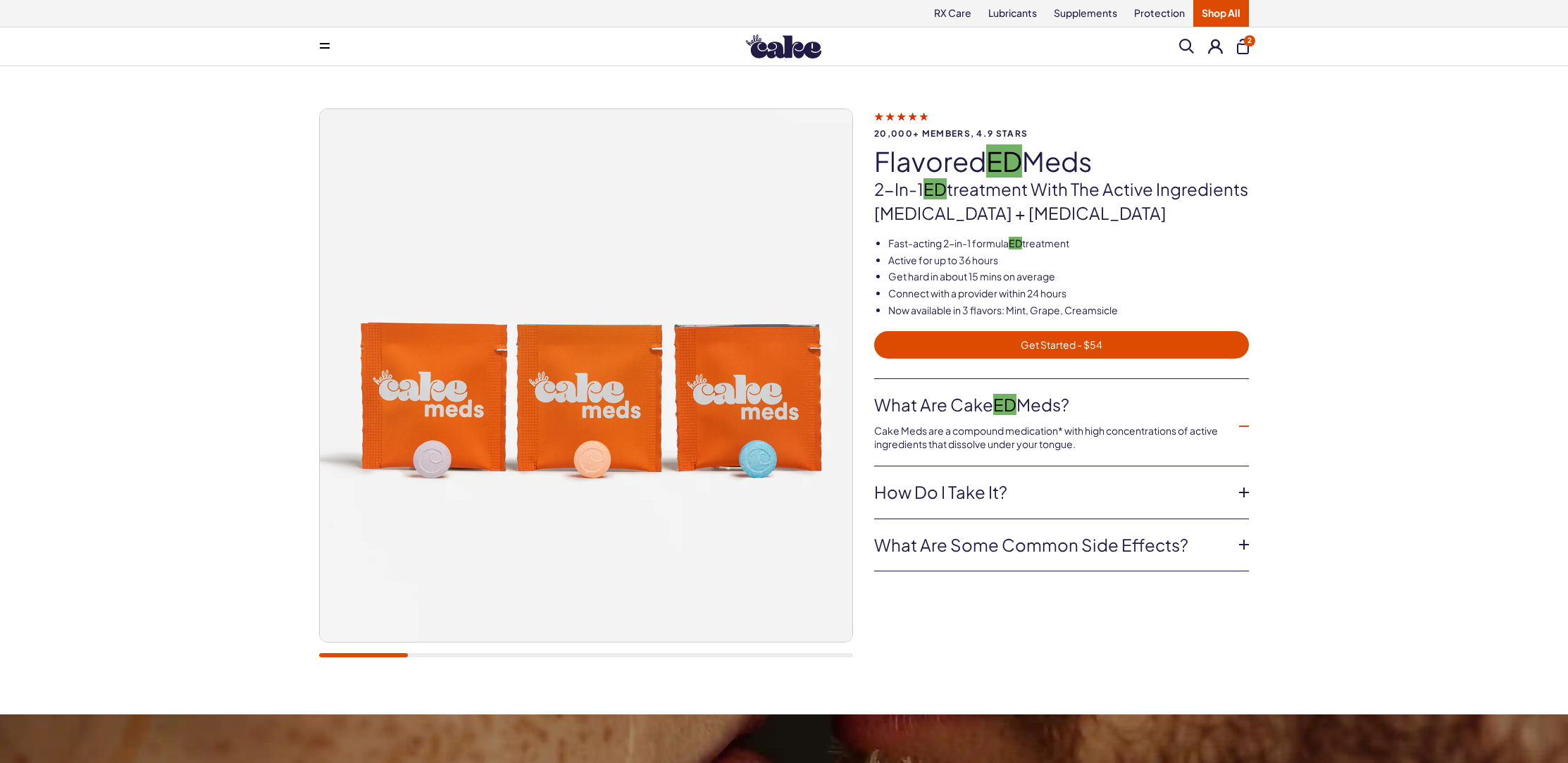
click at [1424, 377] on div "20,000+ members, 4.9 stars Flavored ED Meds 2-in-1 ED treatment with the active…" at bounding box center [784, 390] width 1568 height 648
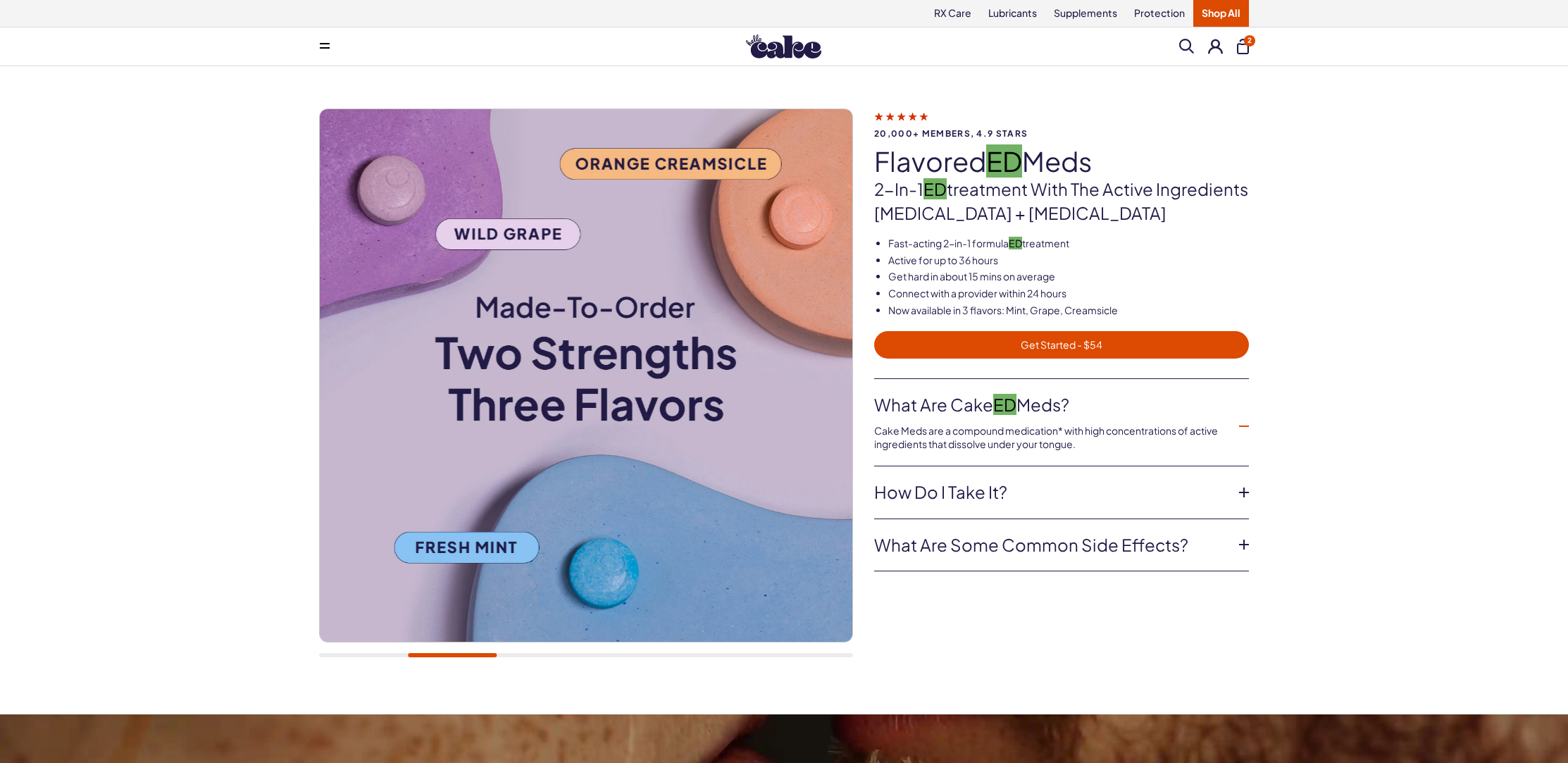
click at [433, 174] on img at bounding box center [586, 375] width 532 height 532
click at [757, 57] on img at bounding box center [783, 47] width 76 height 24
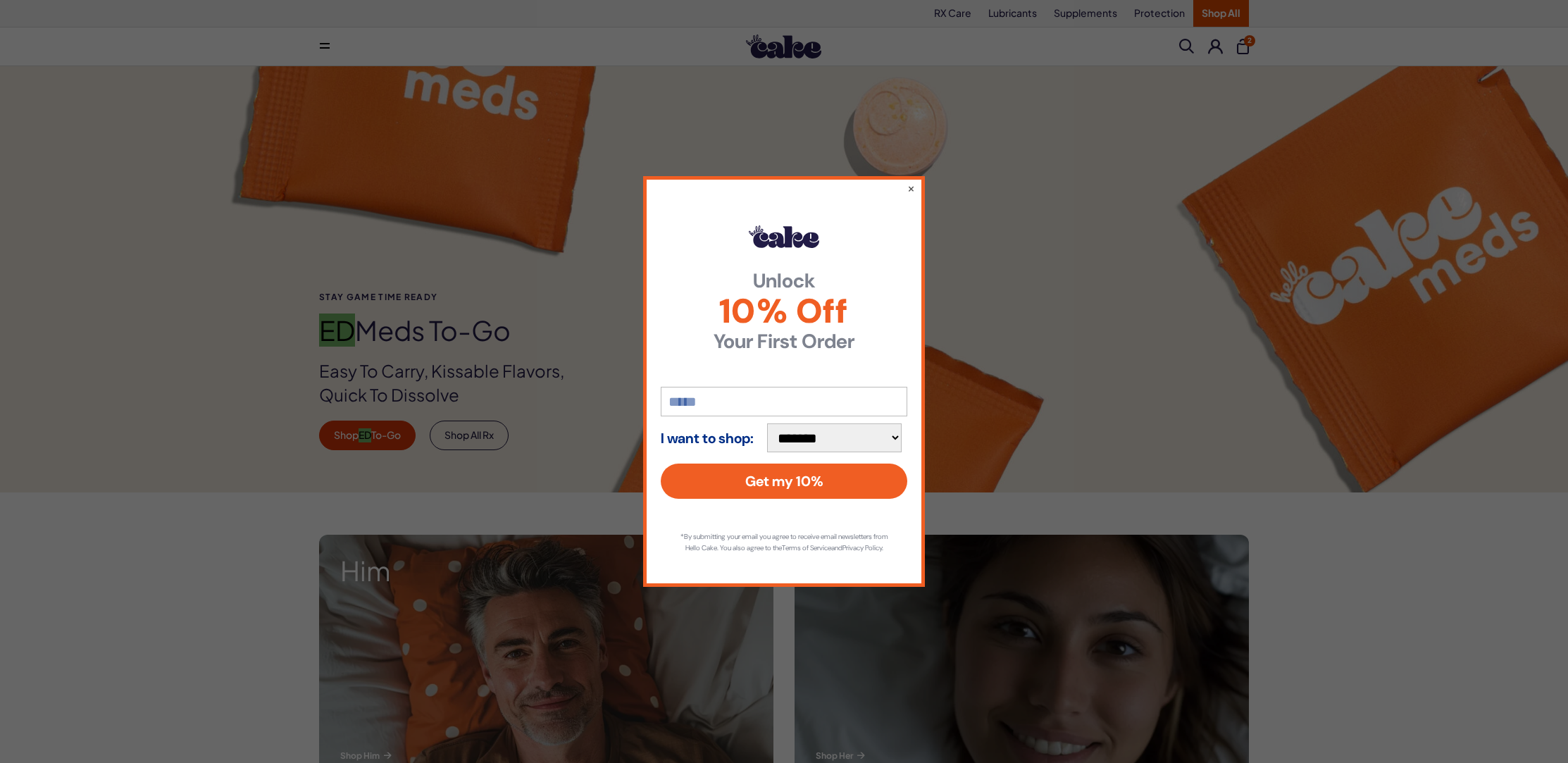
click at [407, 110] on div "**********" at bounding box center [784, 381] width 1568 height 763
